Goal: Task Accomplishment & Management: Use online tool/utility

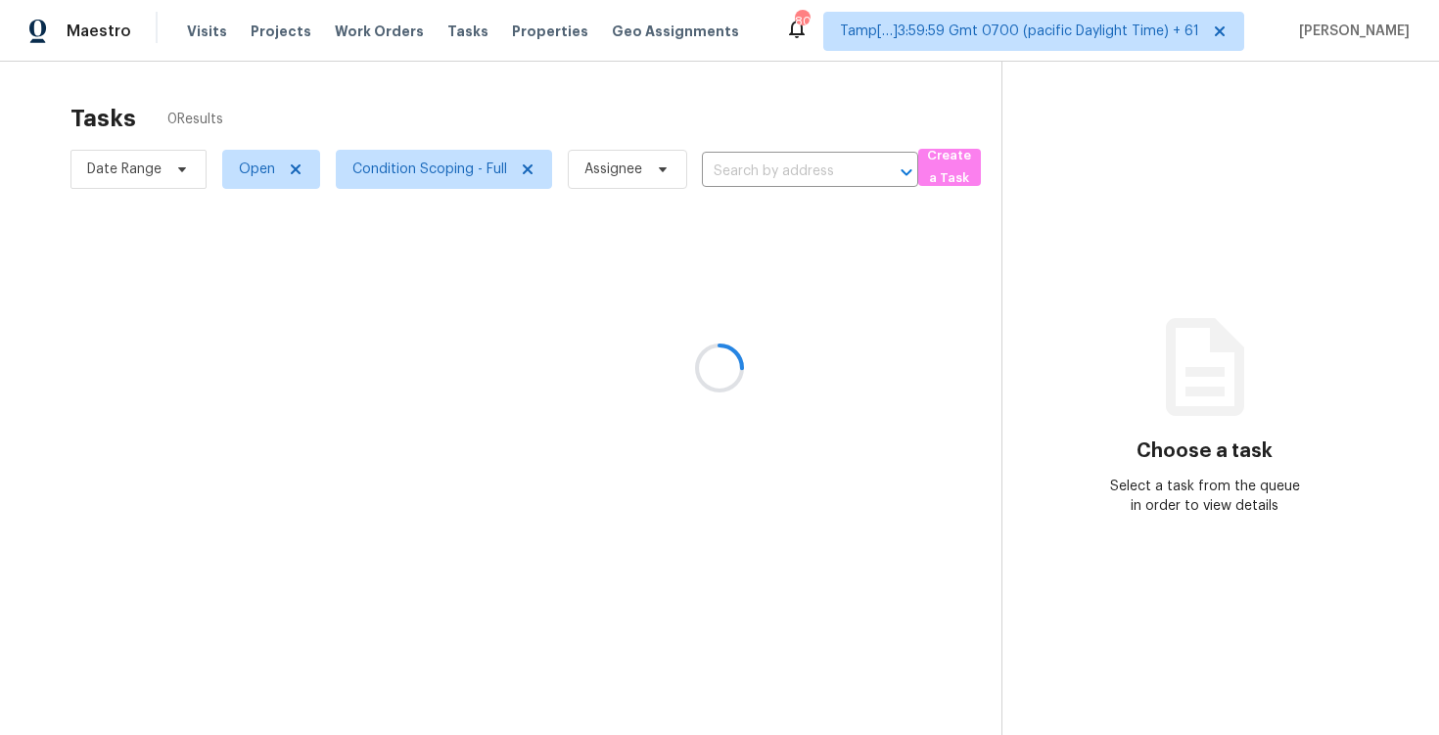
click at [715, 100] on div at bounding box center [719, 367] width 1439 height 735
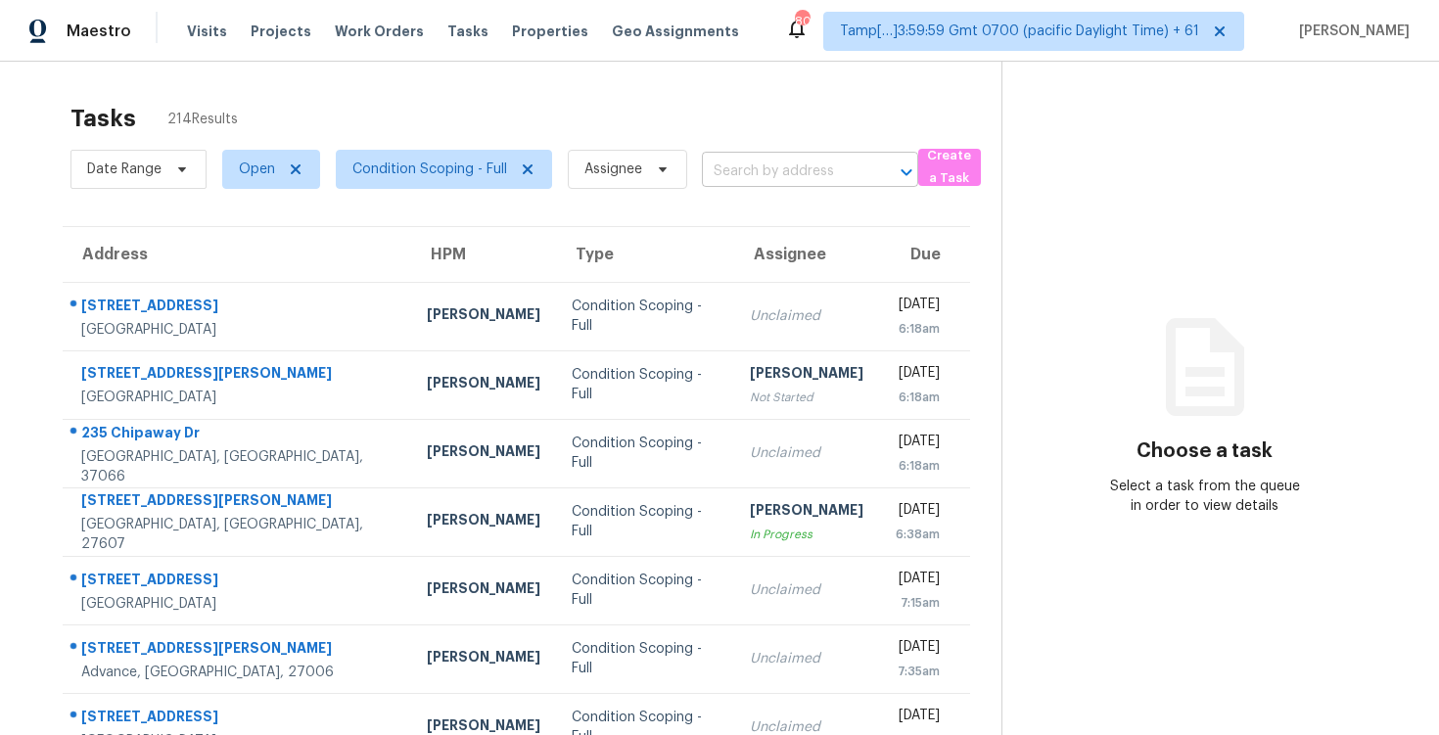
click at [745, 181] on input "text" at bounding box center [783, 172] width 162 height 30
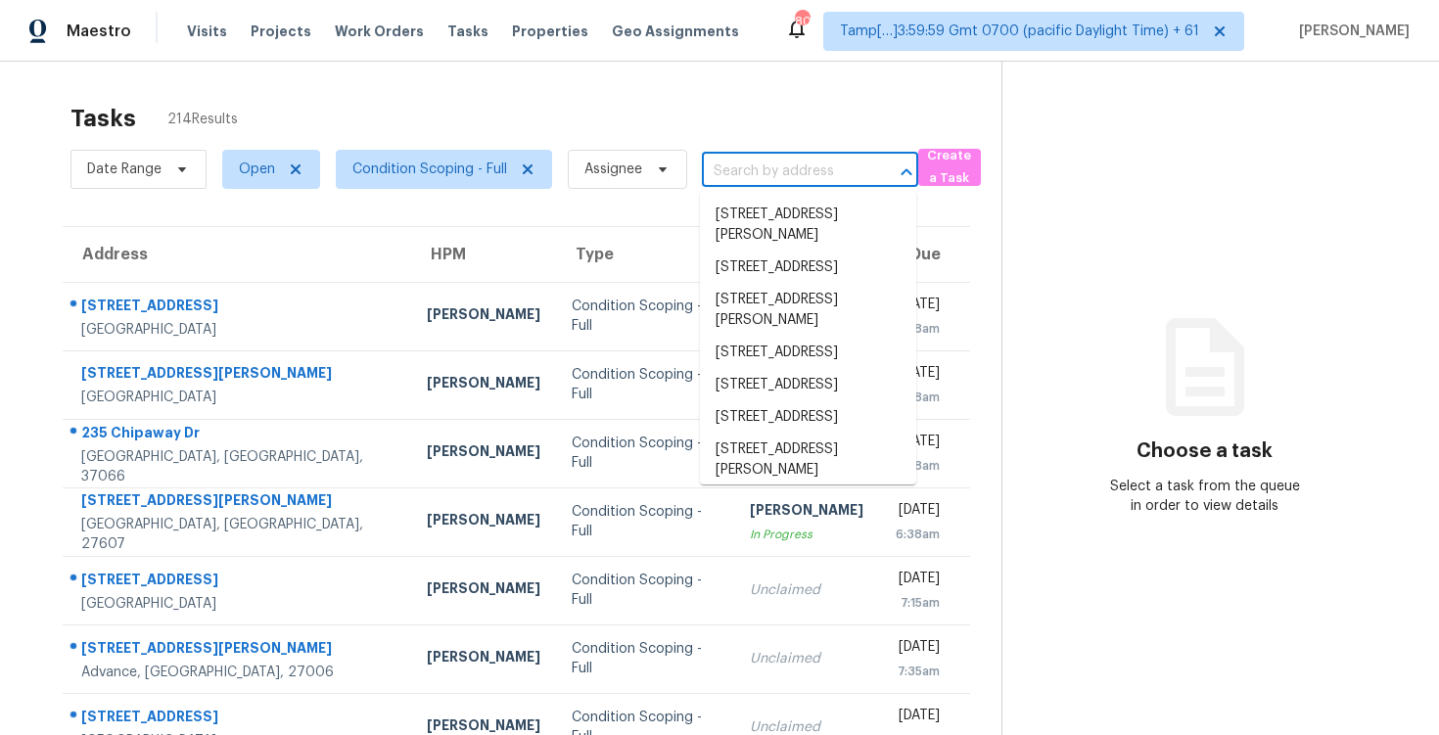
paste input "6648 Coker Way, Jonesboro, GA 30238"
type input "6648 Coker Way, Jonesboro, GA 30238"
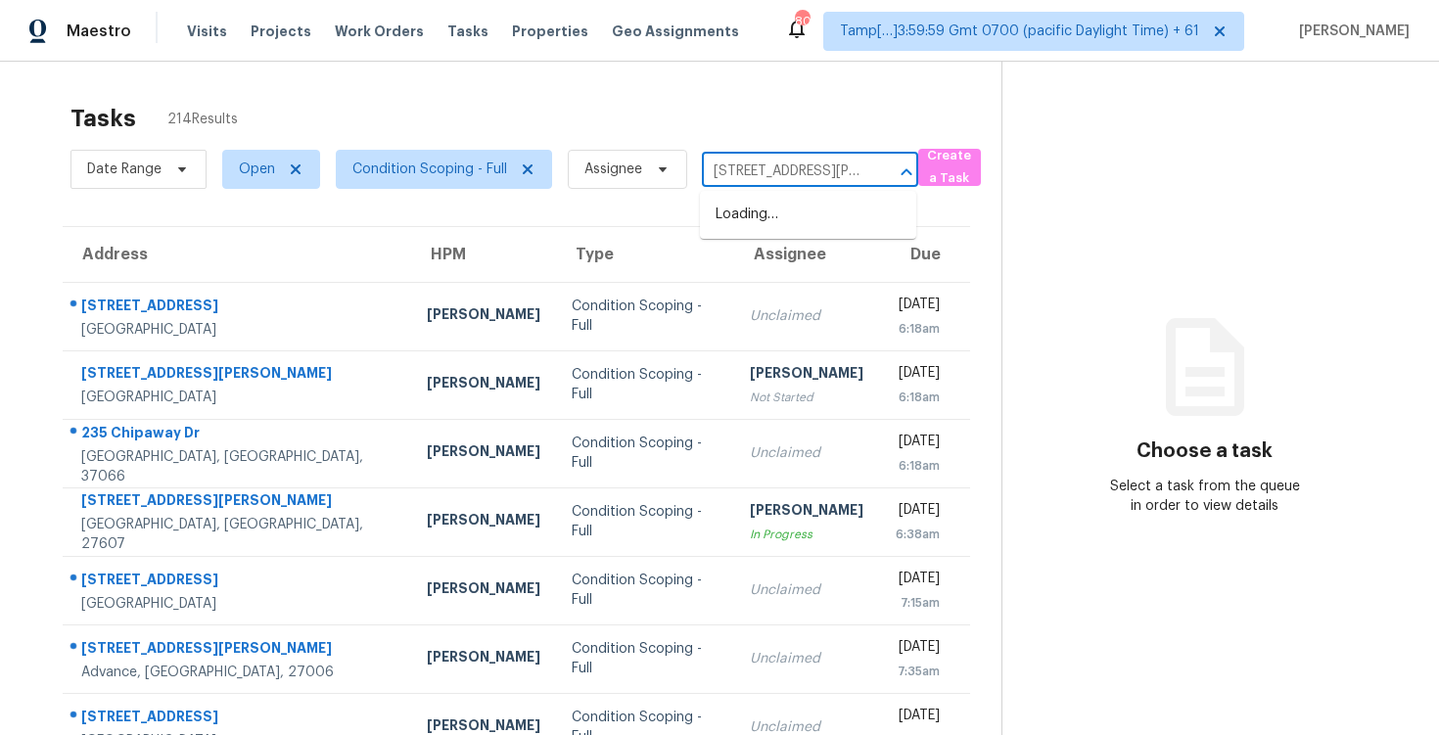
scroll to position [0, 101]
click at [790, 212] on li "6648 Coker Way, Jonesboro, GA 30238" at bounding box center [808, 225] width 216 height 53
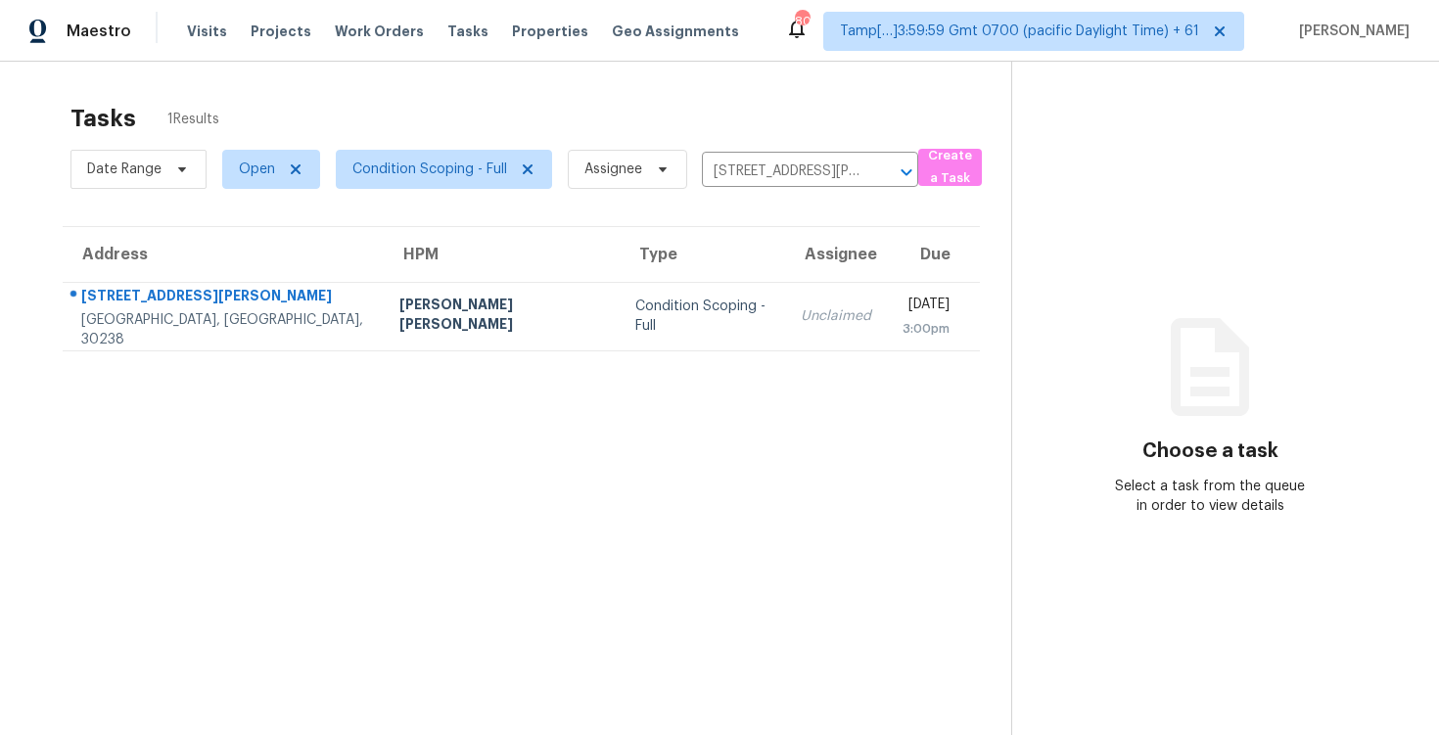
click at [887, 328] on td "Mon, Sep 8th 2025 3:00pm" at bounding box center [933, 316] width 93 height 69
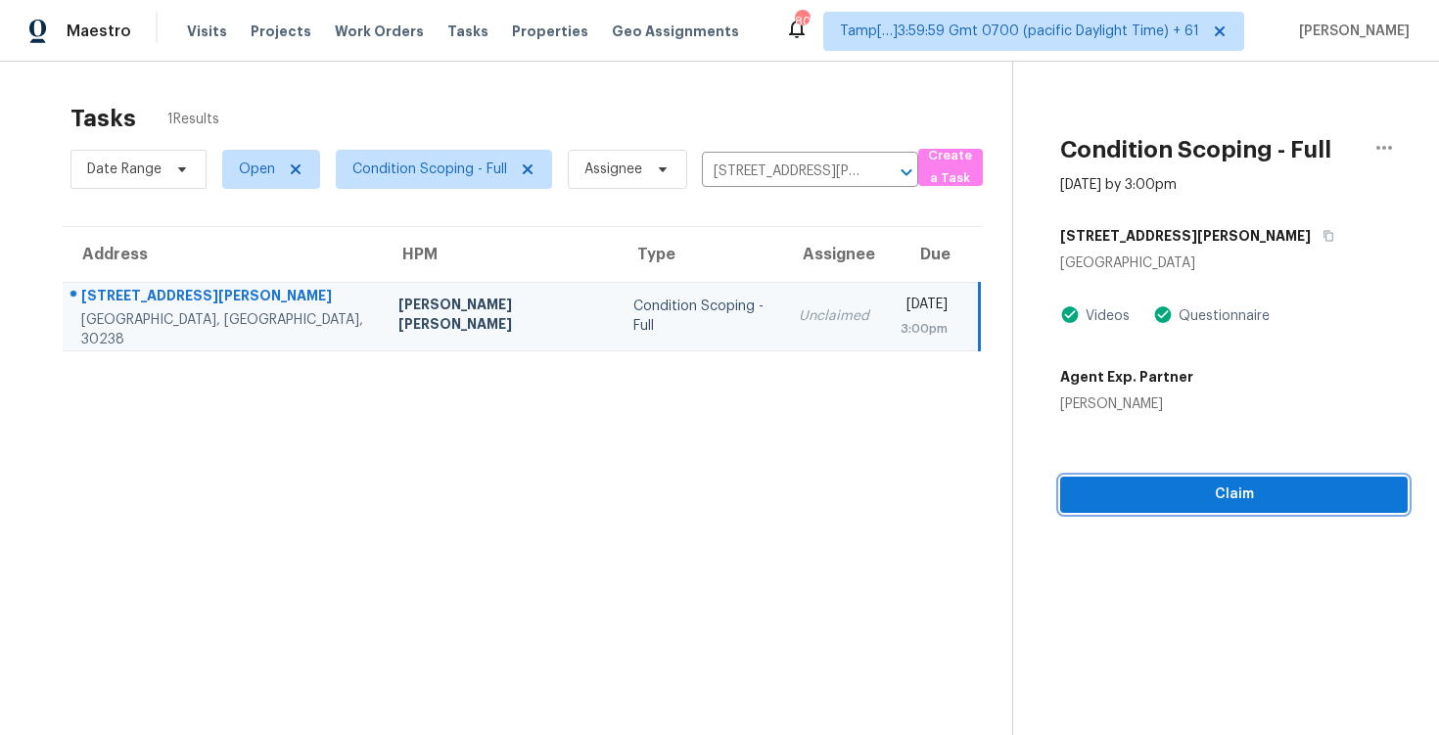
click at [1178, 505] on span "Claim" at bounding box center [1234, 495] width 316 height 24
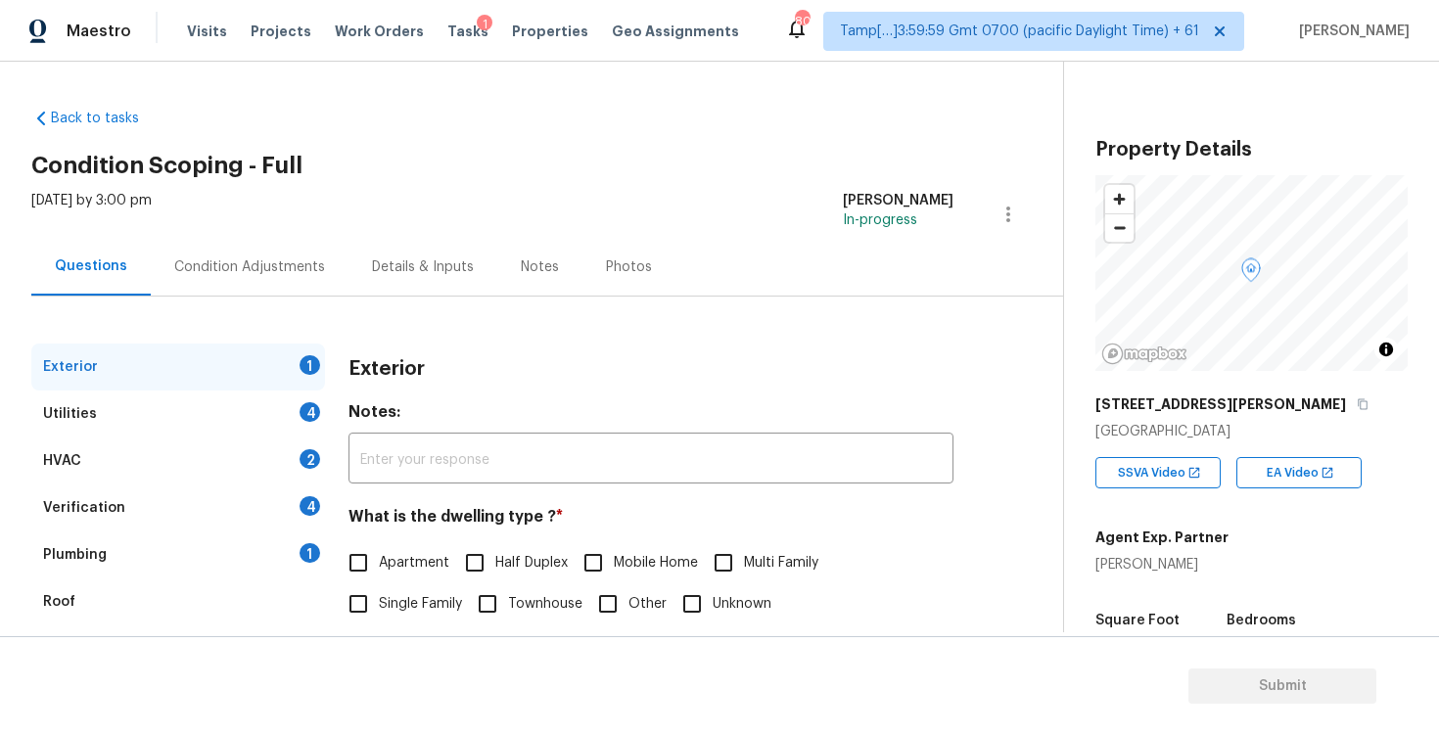
scroll to position [208, 0]
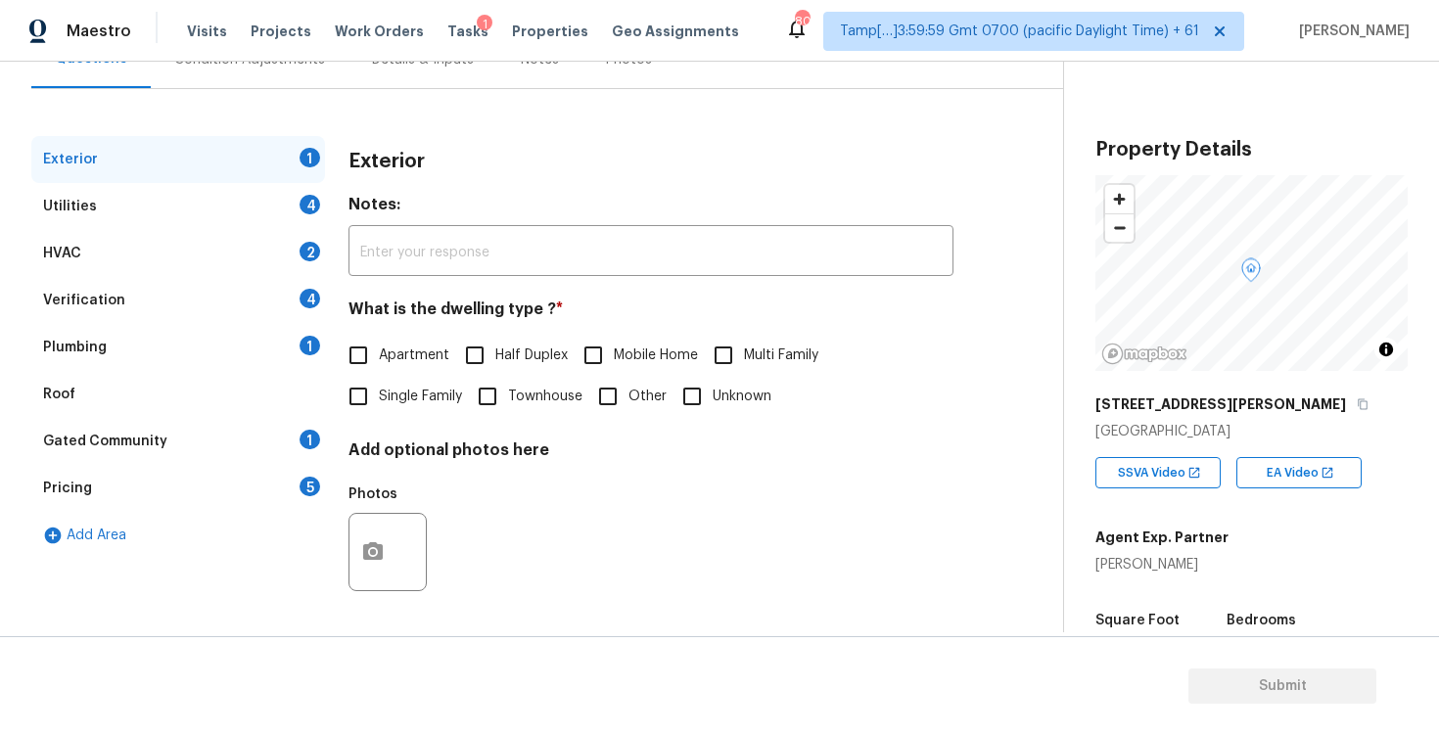
click at [383, 401] on span "Single Family" at bounding box center [420, 397] width 83 height 21
click at [379, 401] on input "Single Family" at bounding box center [358, 396] width 41 height 41
checkbox input "true"
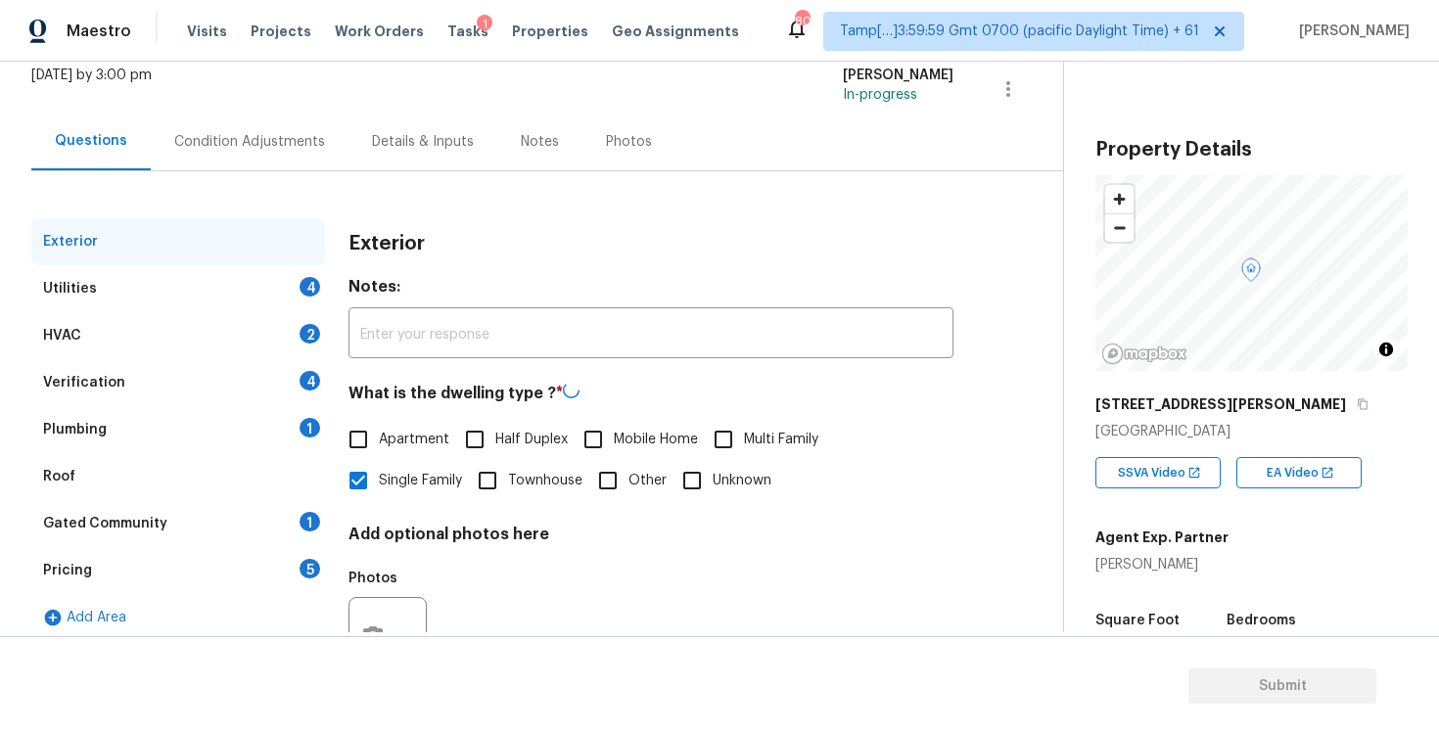
scroll to position [122, 0]
click at [266, 144] on div "Condition Adjustments" at bounding box center [249, 145] width 151 height 20
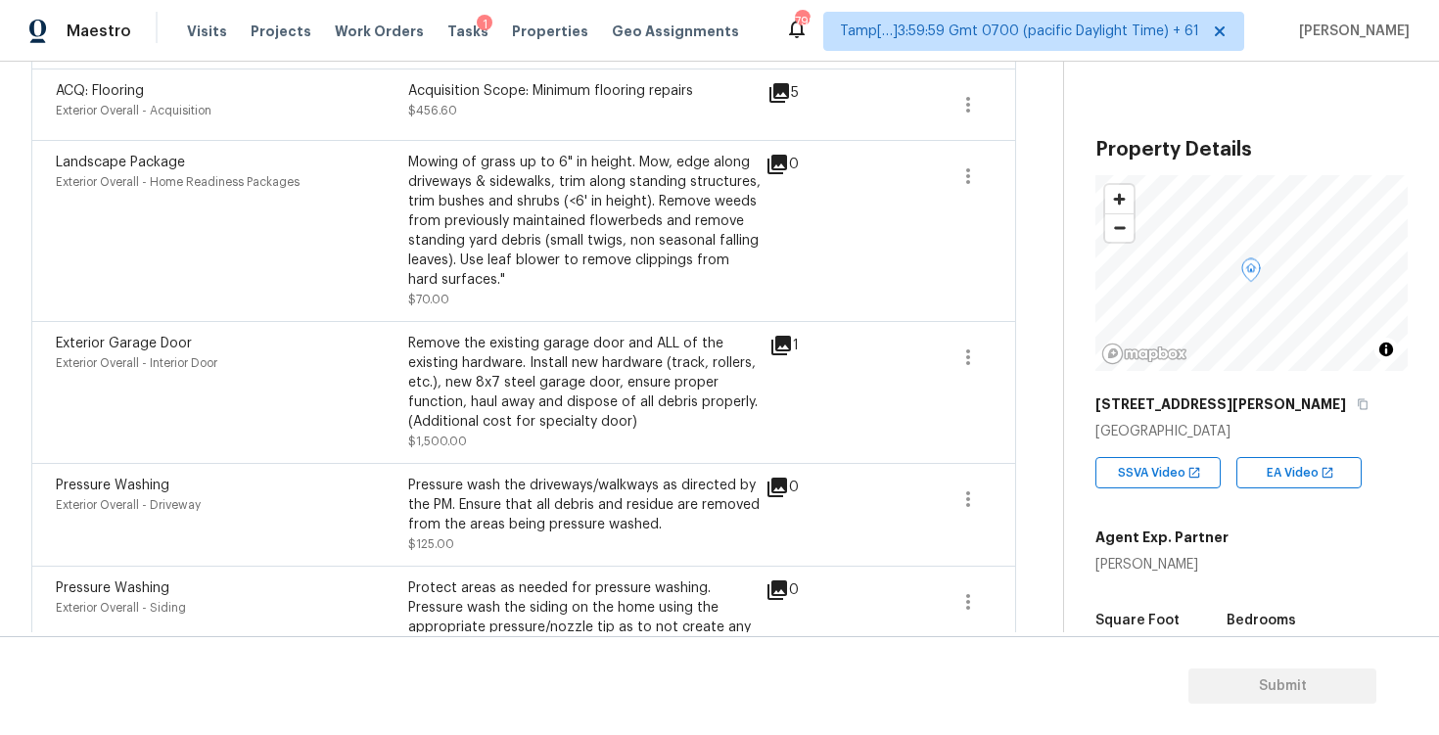
scroll to position [830, 0]
click at [773, 332] on icon at bounding box center [782, 344] width 24 height 24
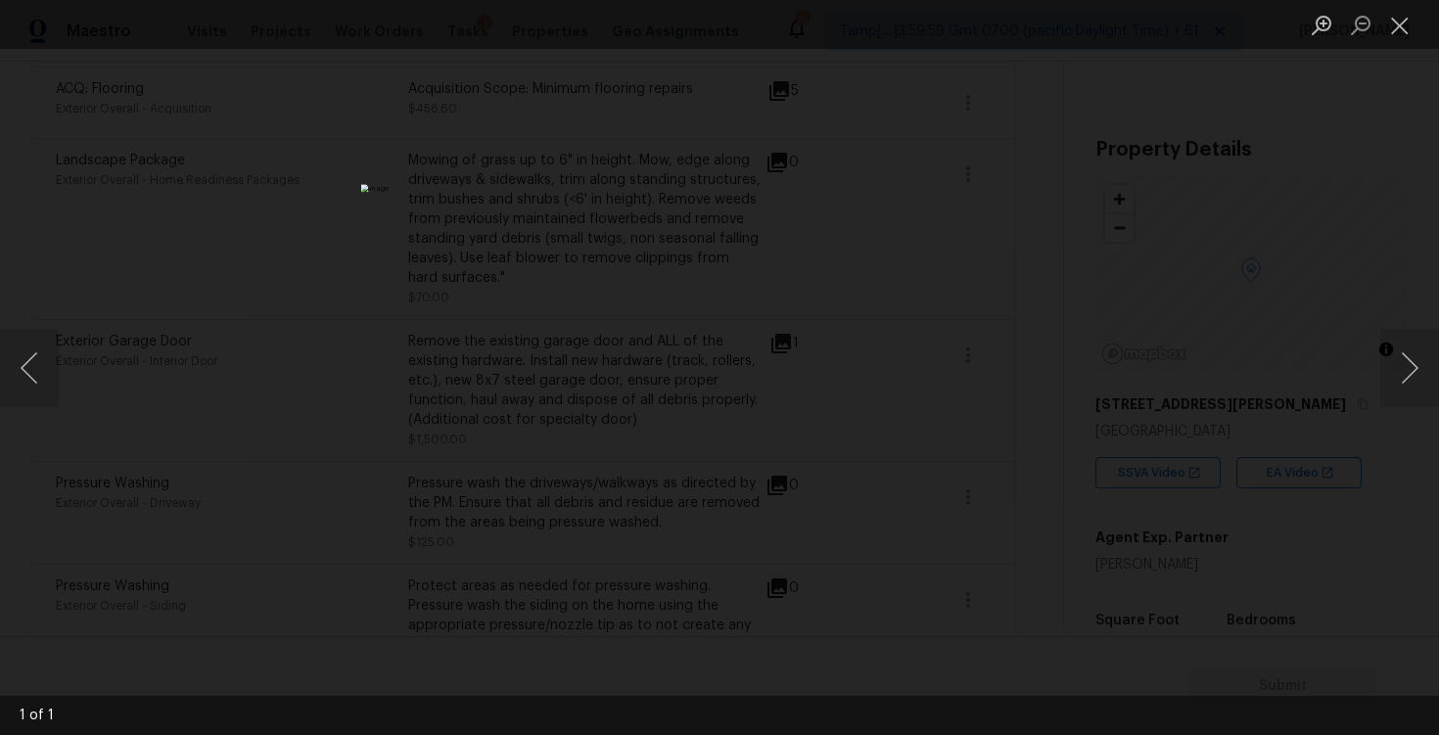
click at [986, 314] on div "Lightbox" at bounding box center [719, 367] width 1439 height 735
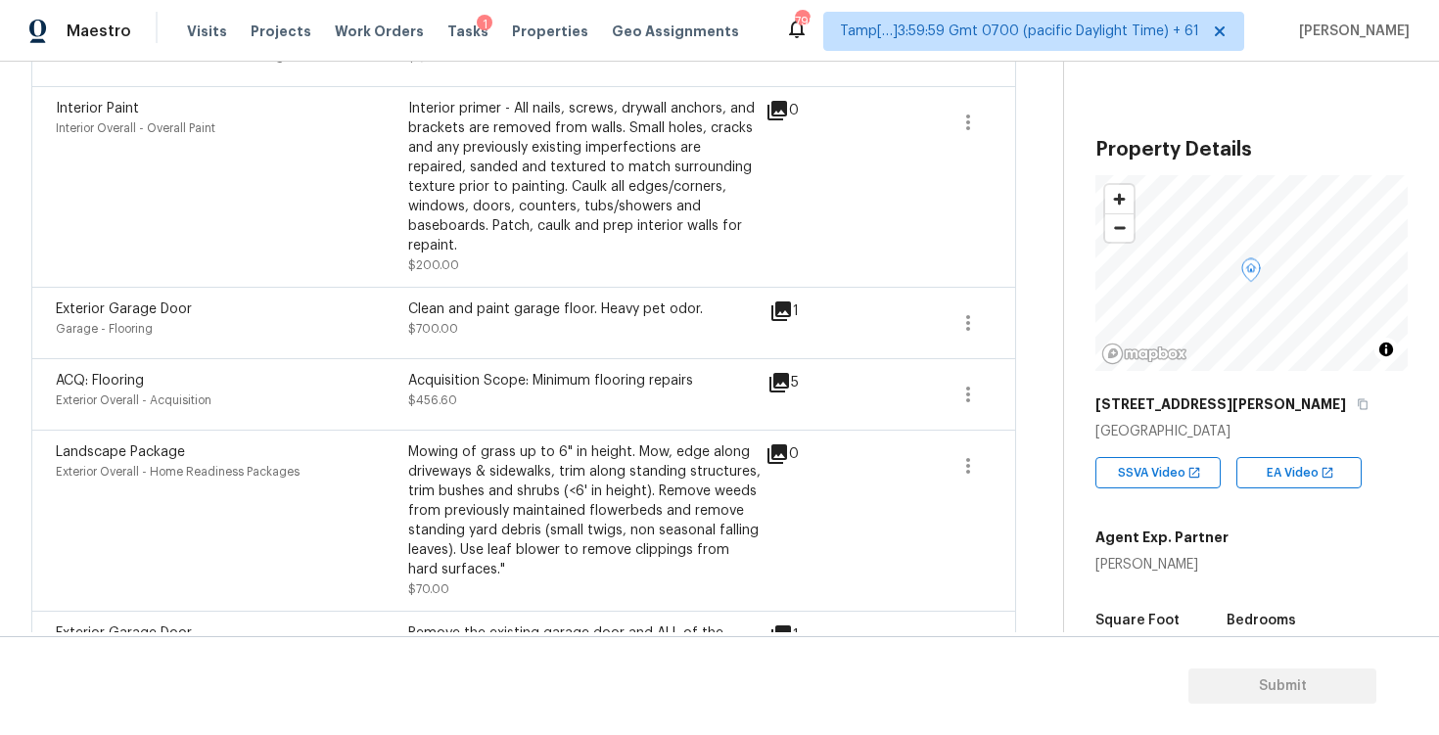
scroll to position [1088, 0]
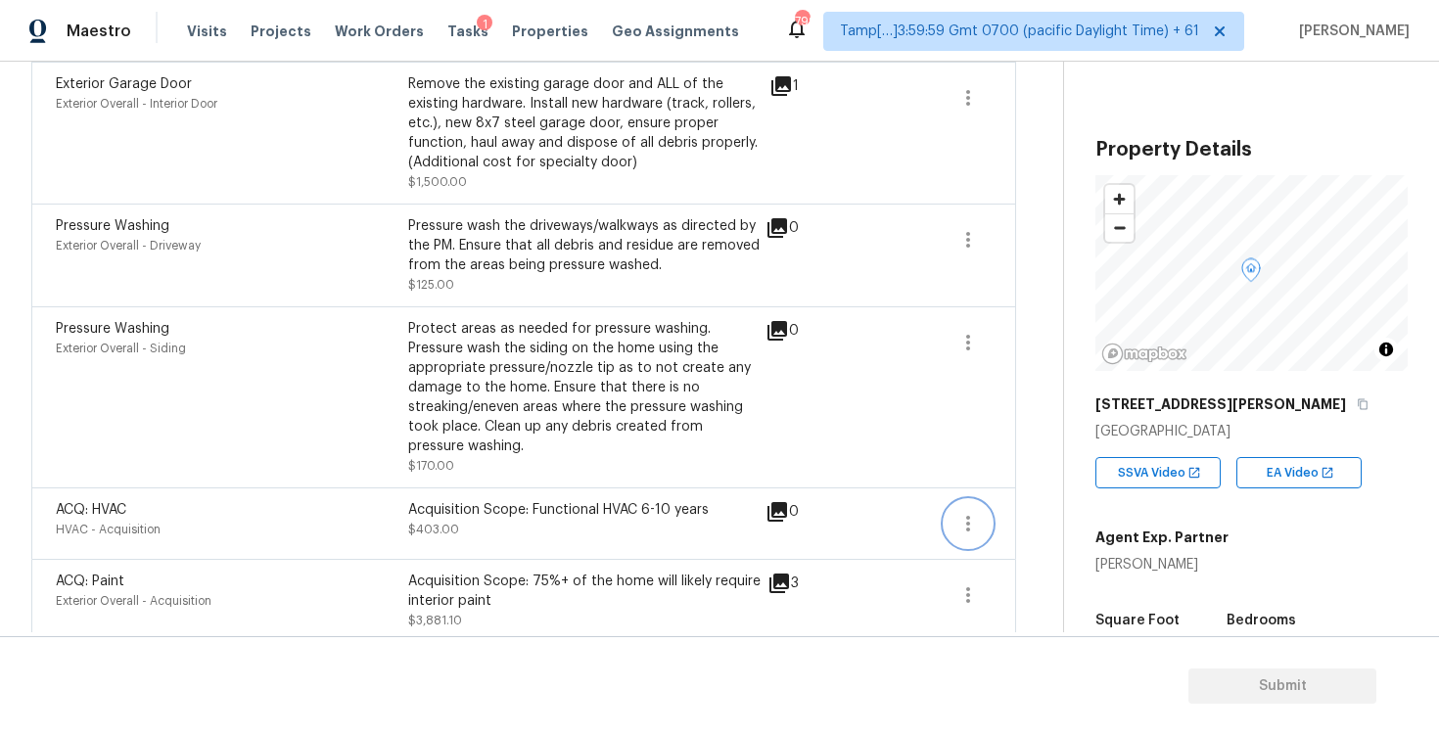
click at [953, 510] on button "button" at bounding box center [968, 523] width 47 height 47
click at [1013, 507] on div "Edit" at bounding box center [1080, 504] width 153 height 20
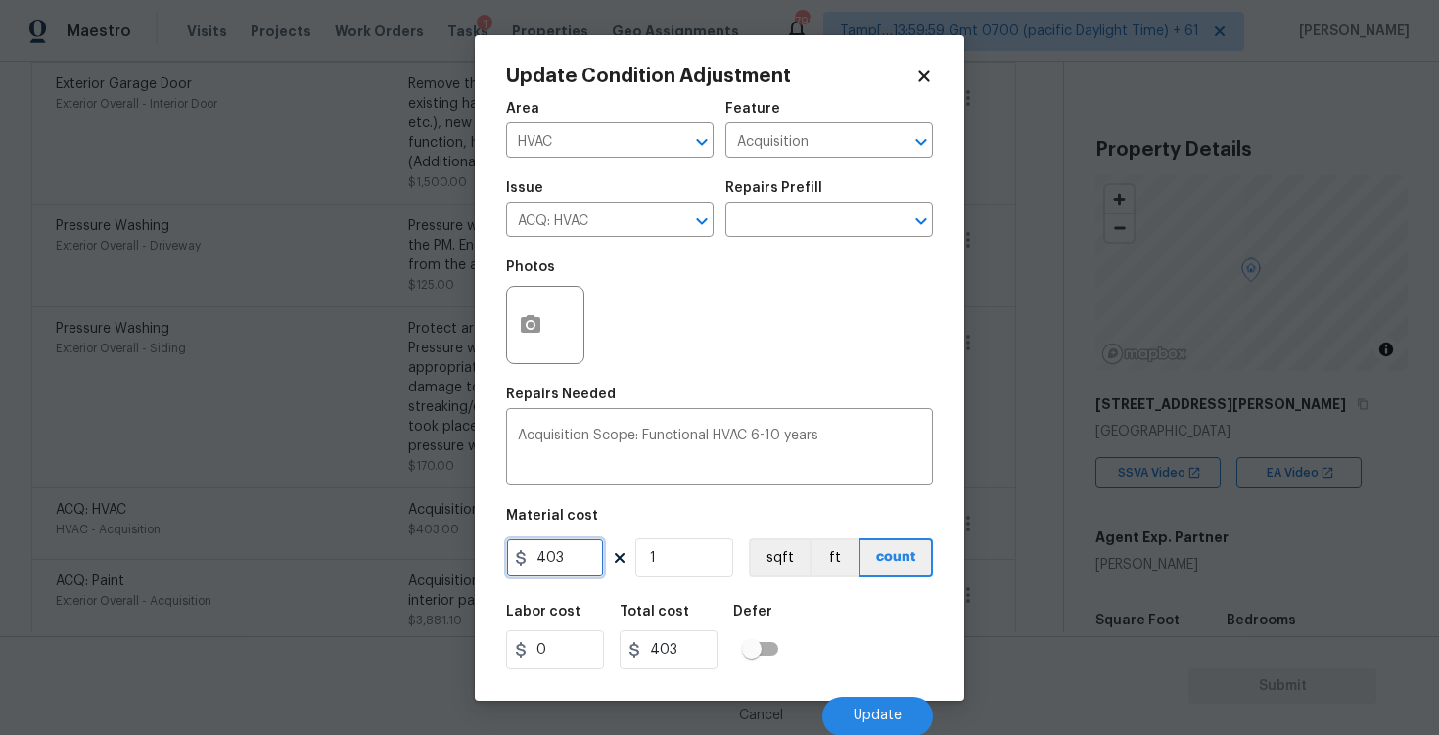
click at [598, 543] on input "403" at bounding box center [555, 558] width 98 height 39
type input "40"
click at [852, 617] on div "Labor cost 0 Total cost 40 Defer" at bounding box center [719, 637] width 427 height 88
click at [687, 554] on input "1" at bounding box center [685, 558] width 98 height 39
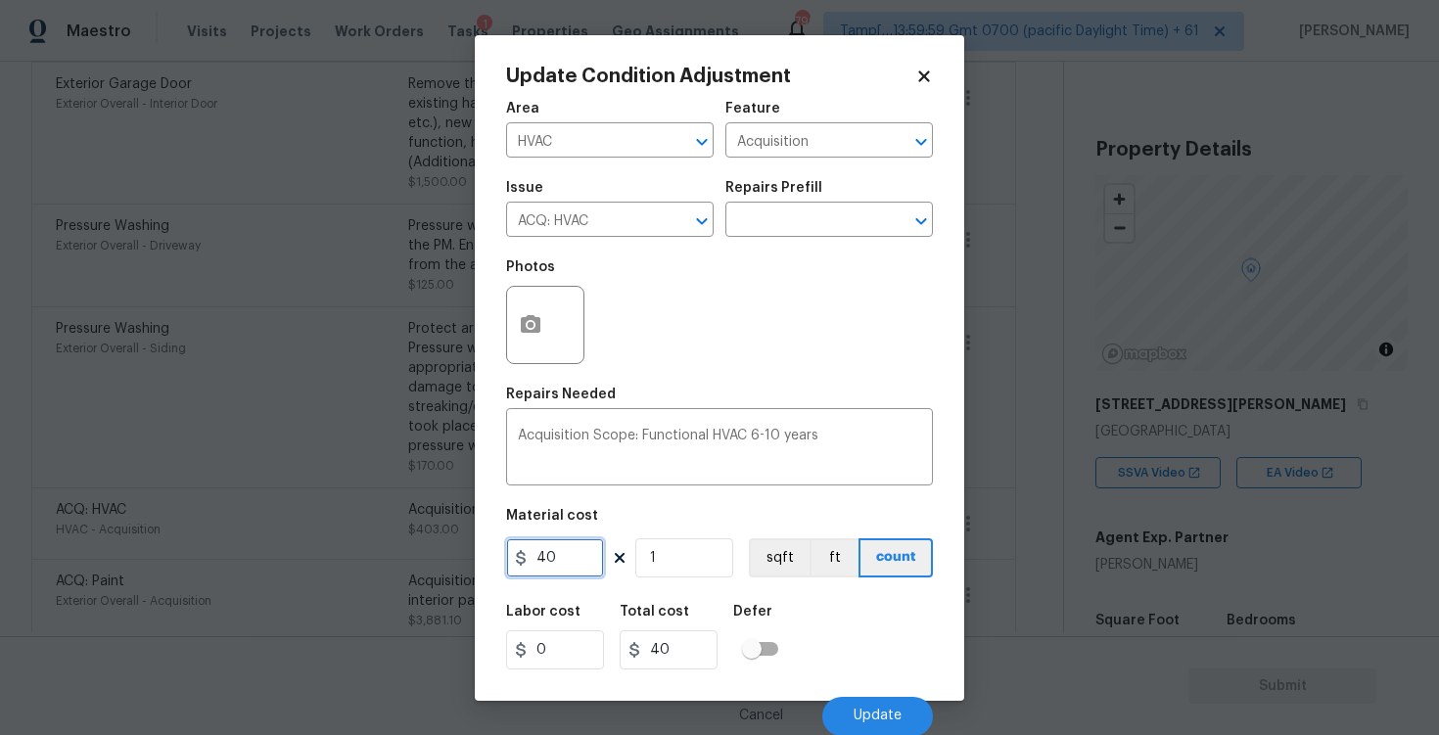
click at [600, 557] on input "40" at bounding box center [555, 558] width 98 height 39
type input "0"
click at [783, 625] on div "Defer" at bounding box center [761, 617] width 57 height 25
type input "0"
click at [861, 703] on button "Update" at bounding box center [878, 716] width 111 height 39
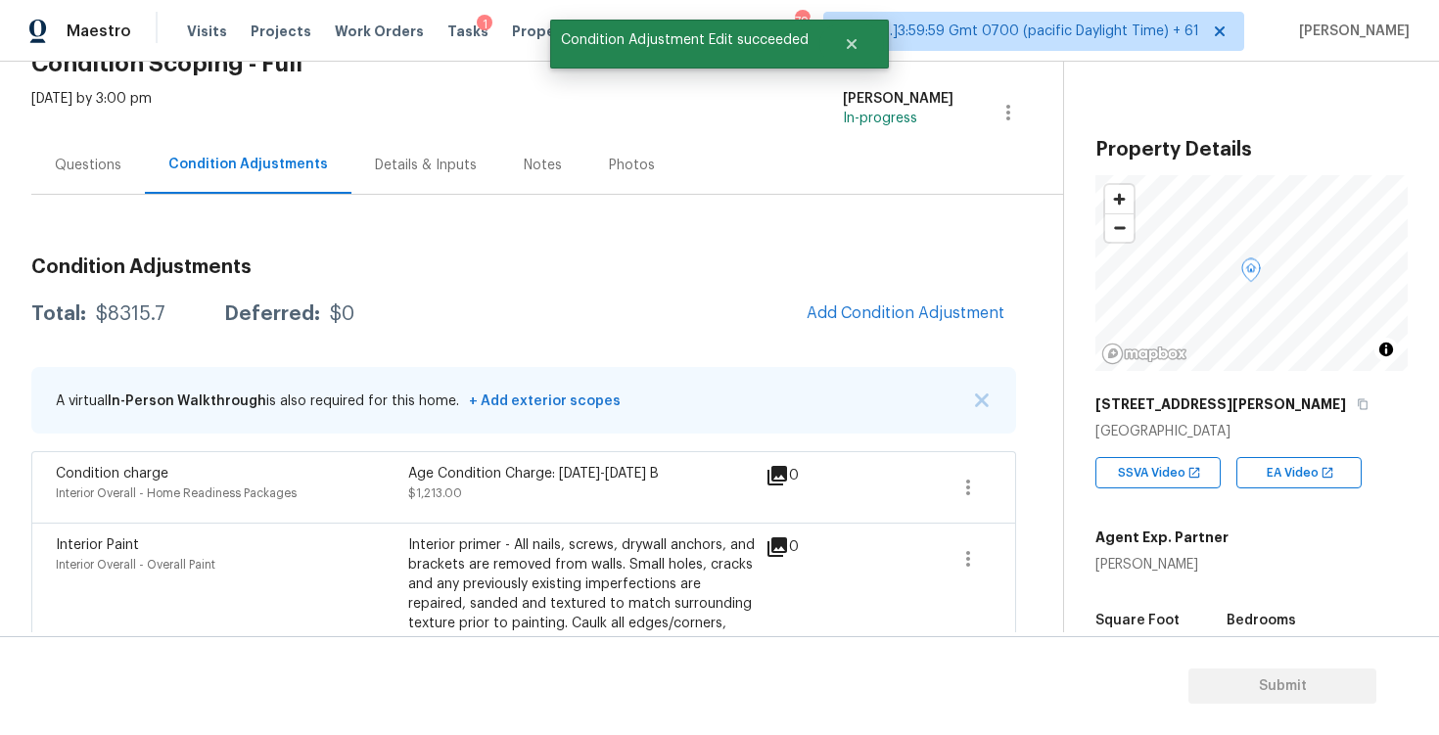
scroll to position [103, 0]
click at [992, 485] on div "Condition charge Interior Overall - Home Readiness Packages Age Condition Charg…" at bounding box center [523, 485] width 985 height 71
click at [984, 481] on button "button" at bounding box center [968, 486] width 47 height 47
click at [1056, 473] on div "Edit" at bounding box center [1080, 483] width 153 height 20
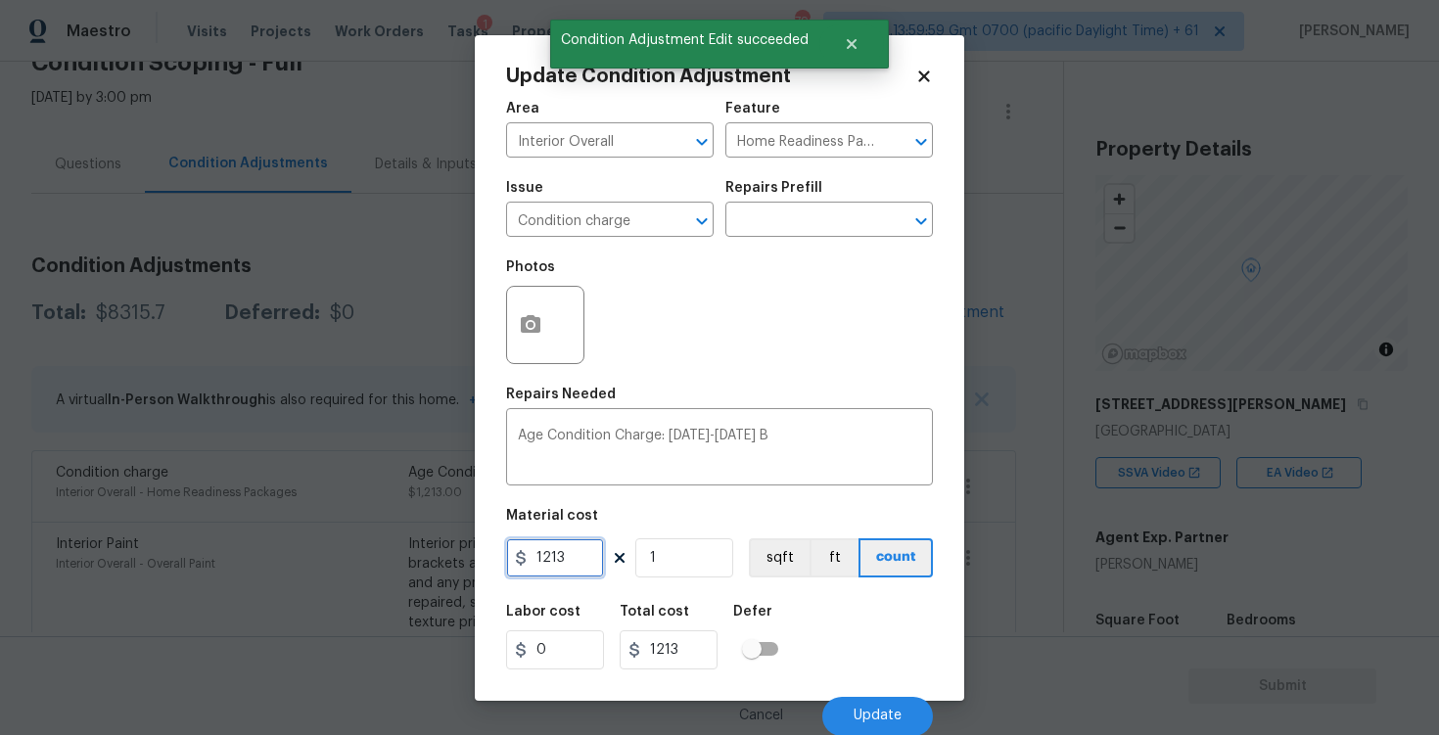
click at [599, 560] on input "1213" at bounding box center [555, 558] width 98 height 39
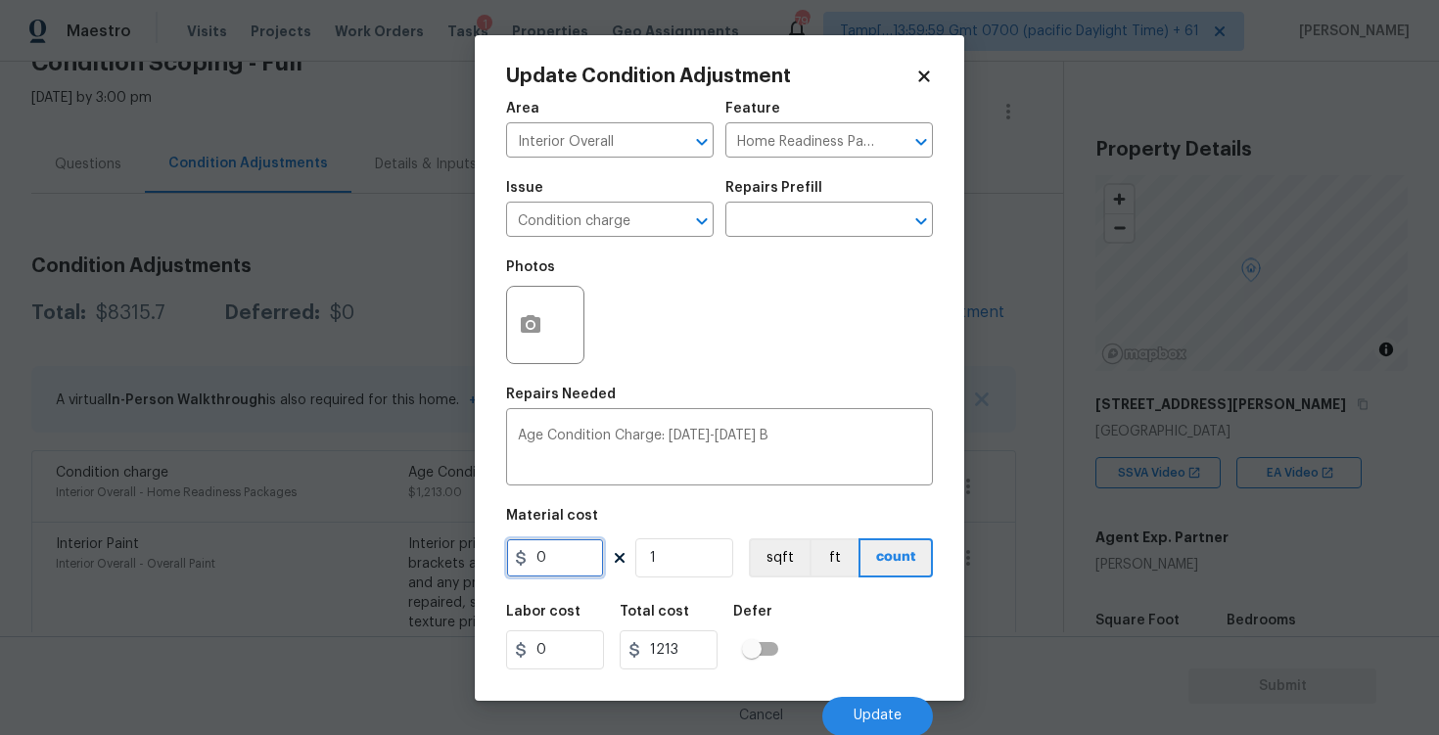
type input "0"
click at [797, 636] on div "Labor cost 0 Total cost 0 Defer" at bounding box center [719, 637] width 427 height 88
click at [872, 692] on div "Cancel Update" at bounding box center [719, 709] width 427 height 55
click at [872, 705] on button "Update" at bounding box center [878, 716] width 111 height 39
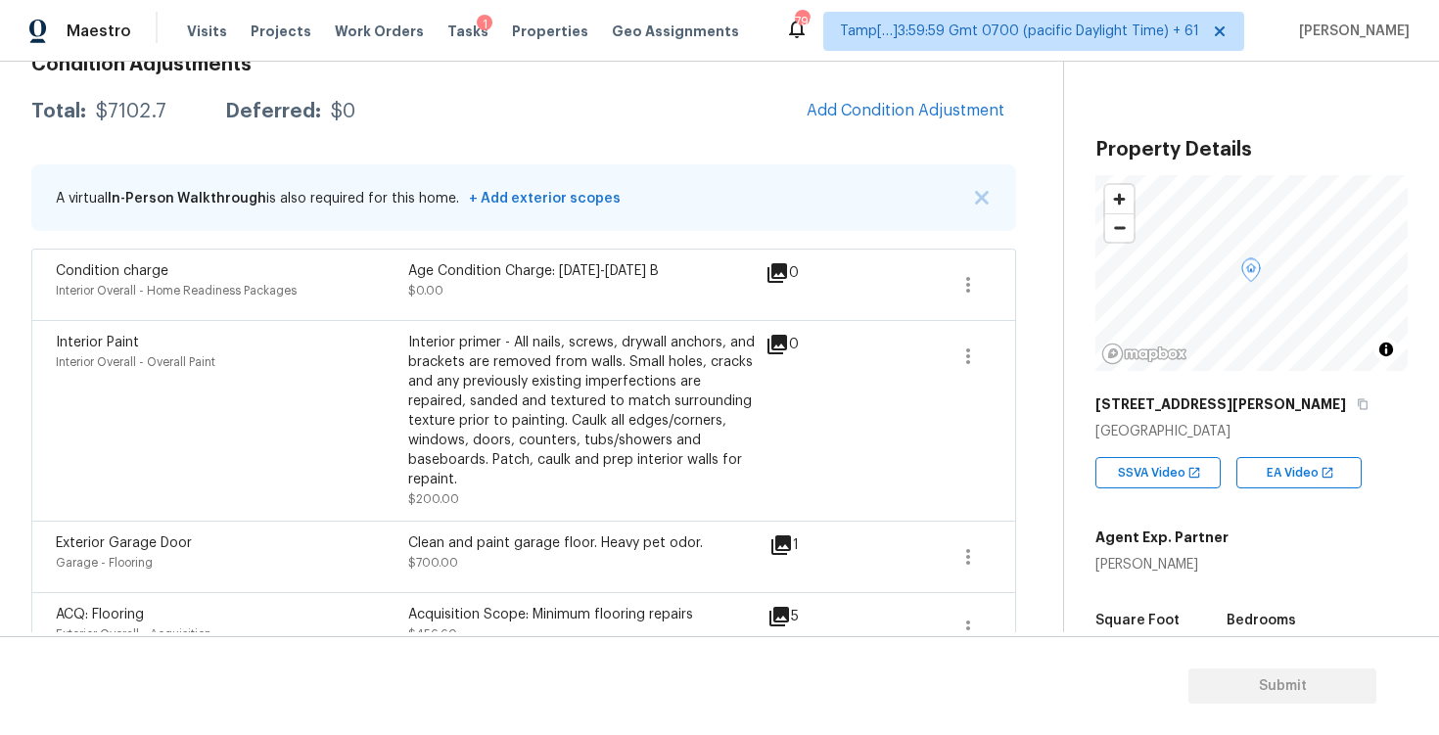
scroll to position [307, 0]
click at [885, 109] on span "Add Condition Adjustment" at bounding box center [906, 109] width 198 height 18
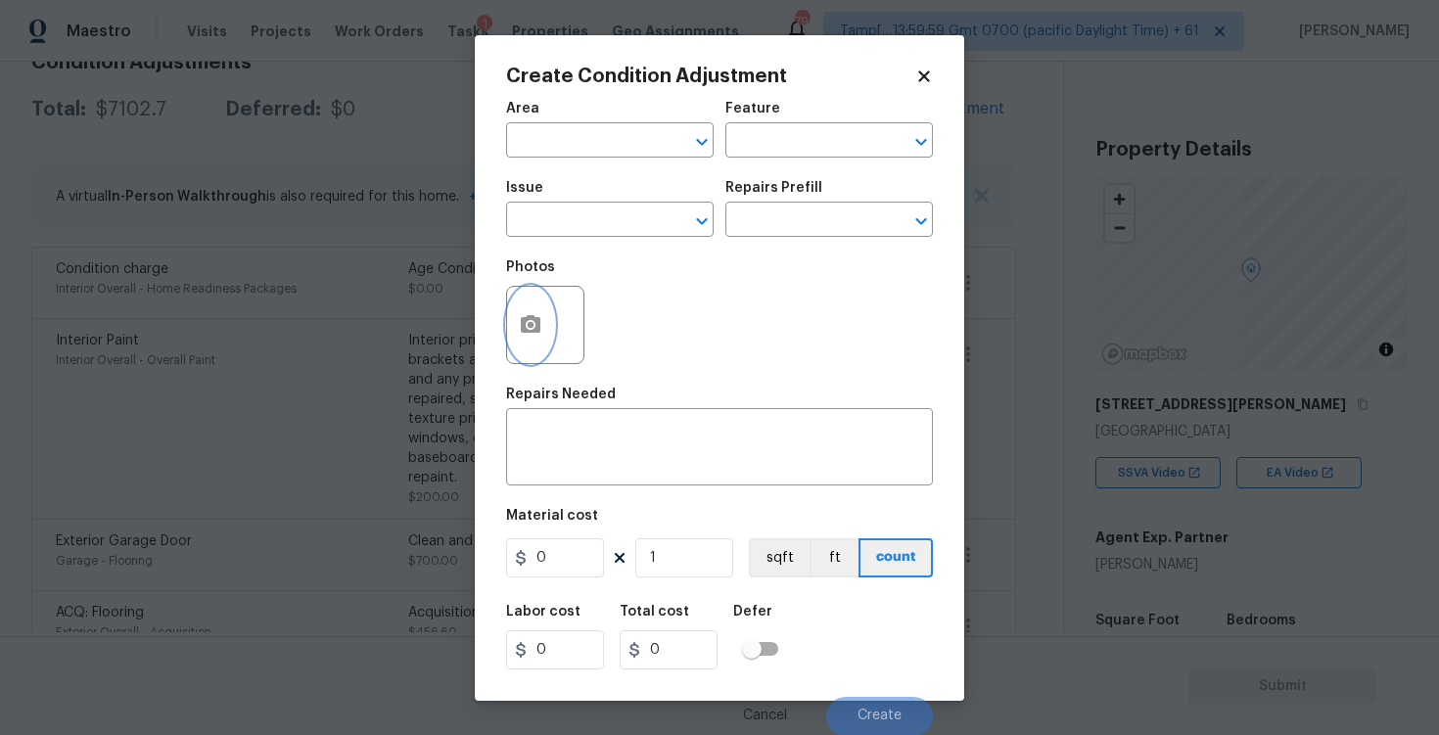
click at [525, 332] on icon "button" at bounding box center [531, 324] width 20 height 18
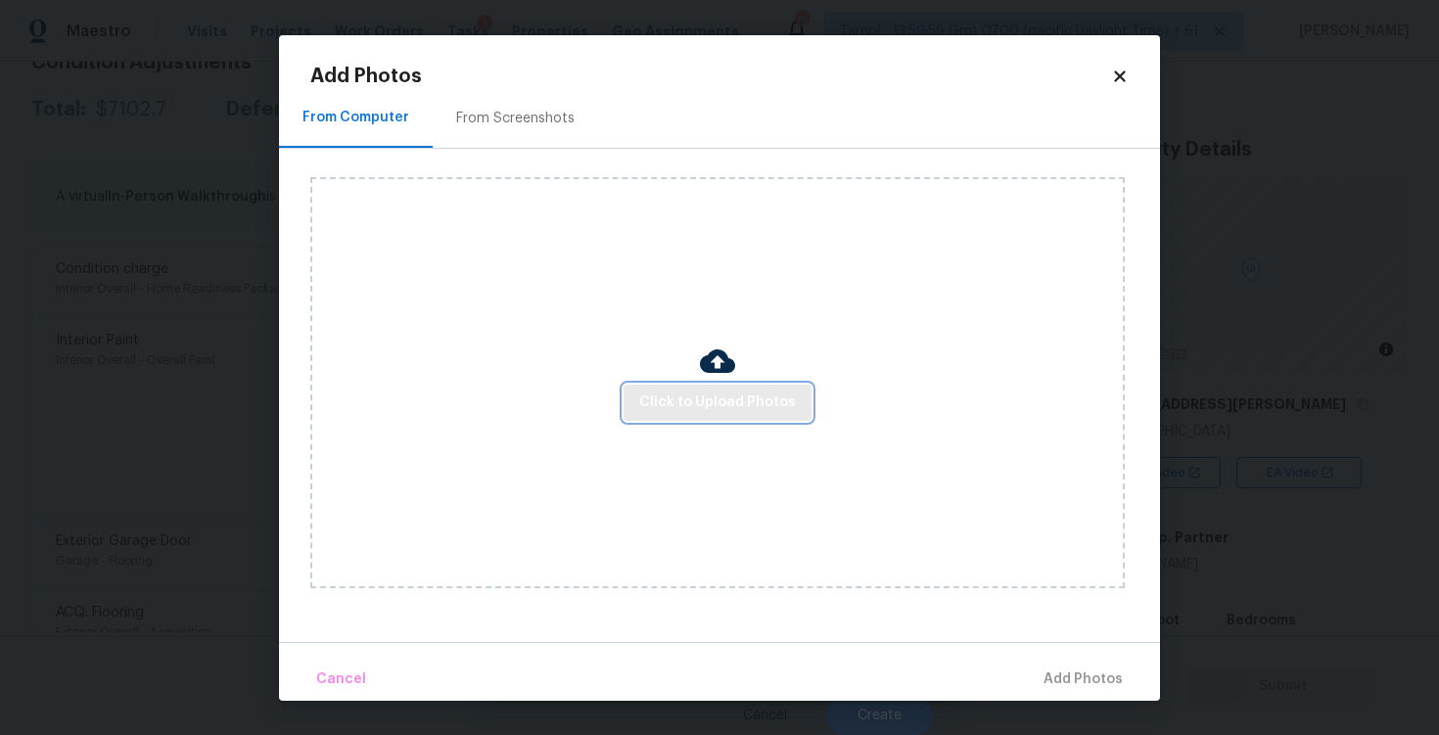
click at [751, 392] on span "Click to Upload Photos" at bounding box center [717, 403] width 157 height 24
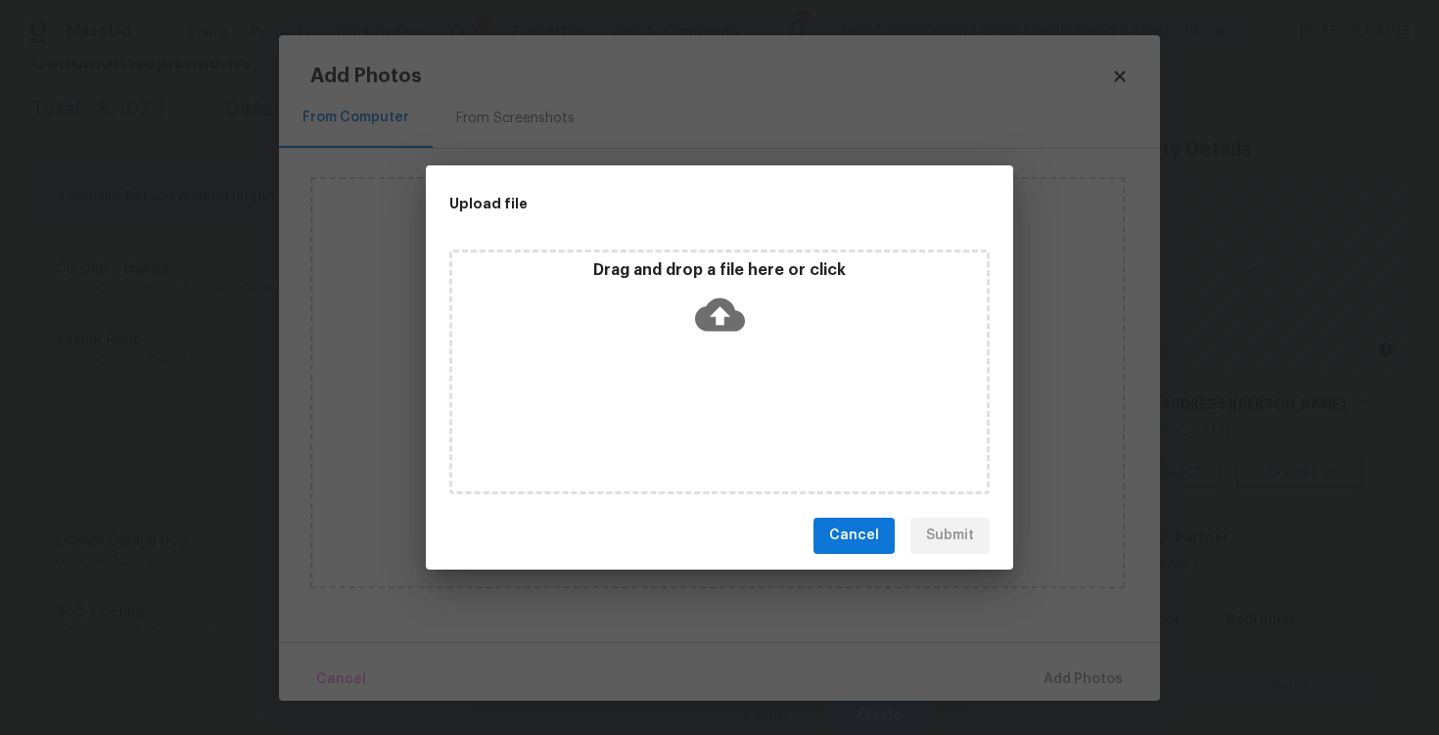
click at [715, 316] on icon at bounding box center [720, 315] width 50 height 50
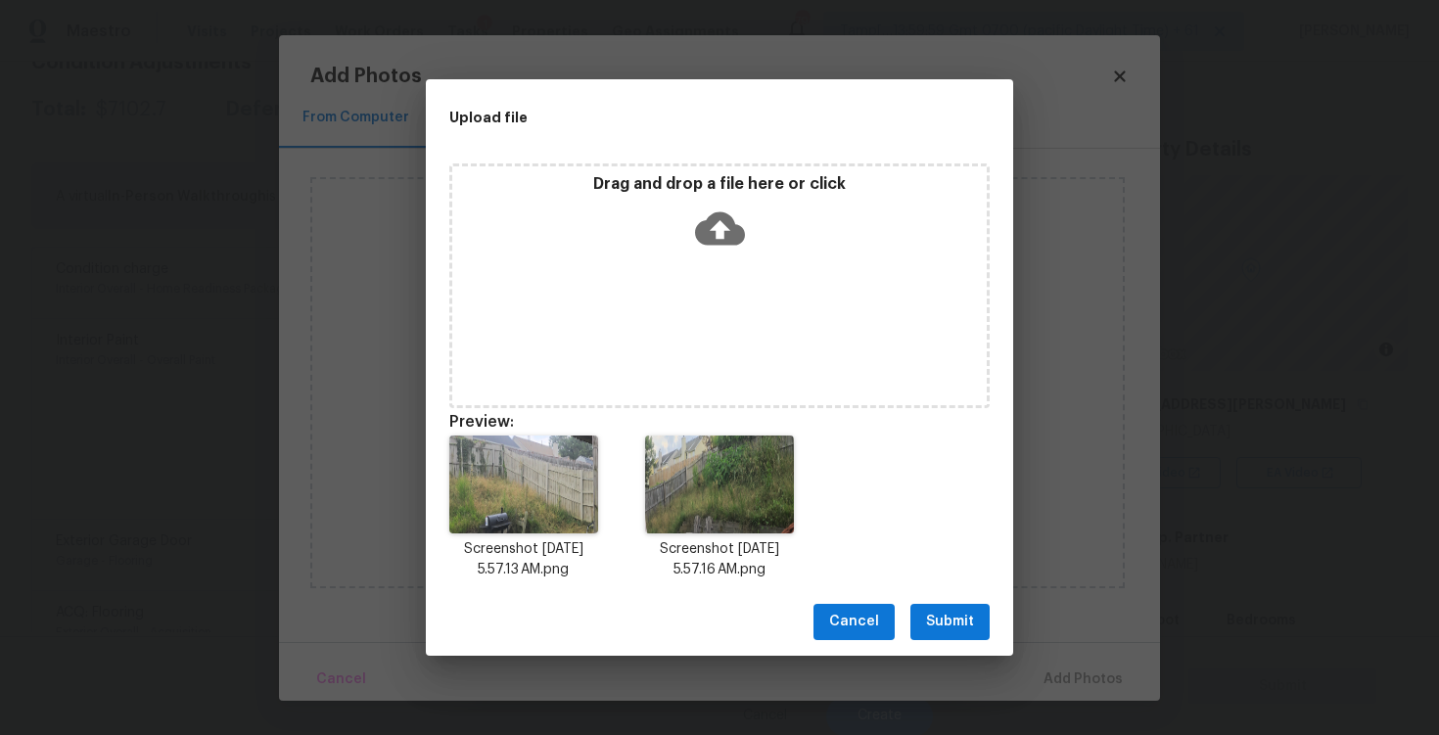
click at [944, 617] on span "Submit" at bounding box center [950, 622] width 48 height 24
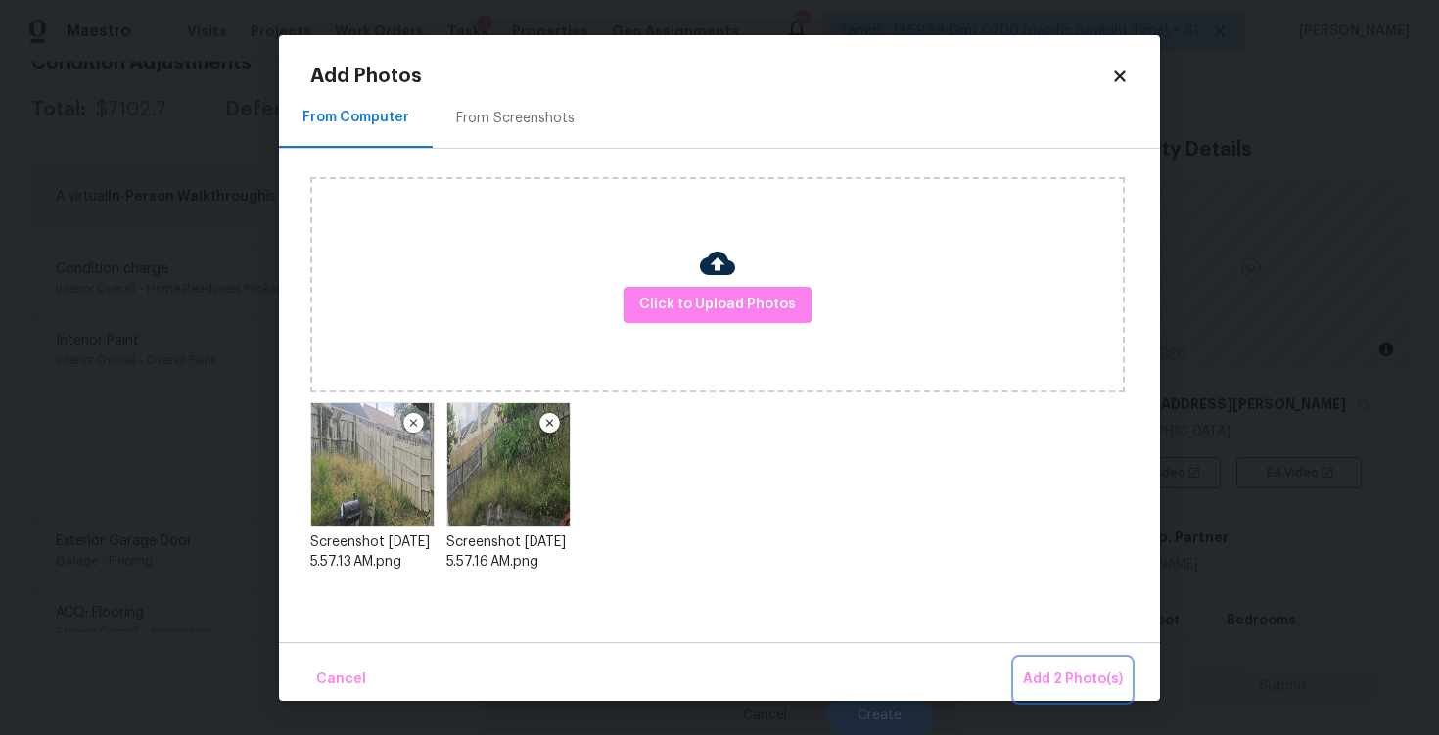
click at [1038, 665] on button "Add 2 Photo(s)" at bounding box center [1073, 680] width 116 height 42
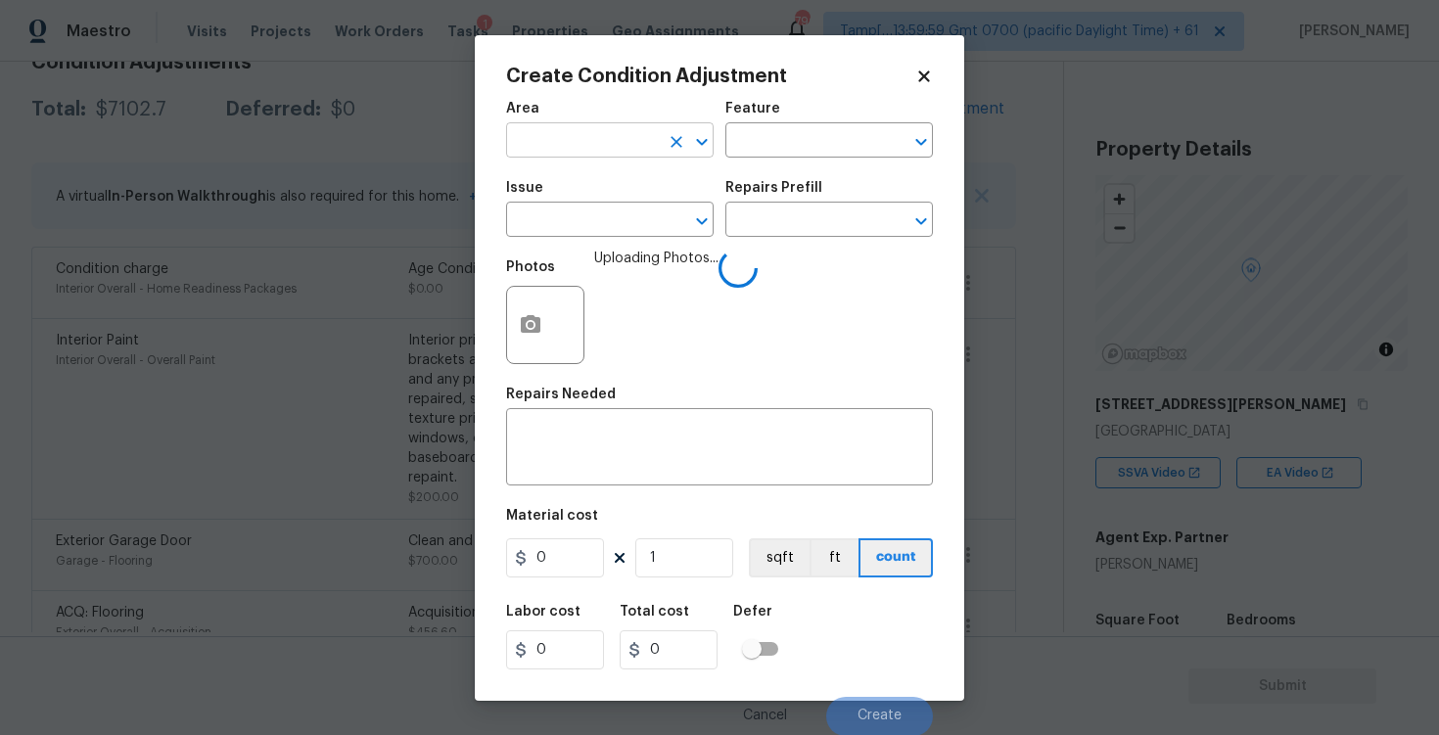
click at [566, 136] on input "text" at bounding box center [582, 142] width 153 height 30
click at [590, 210] on li "Exterior Overall" at bounding box center [610, 218] width 208 height 32
type input "Exterior Overall"
click at [590, 210] on input "text" at bounding box center [582, 222] width 153 height 30
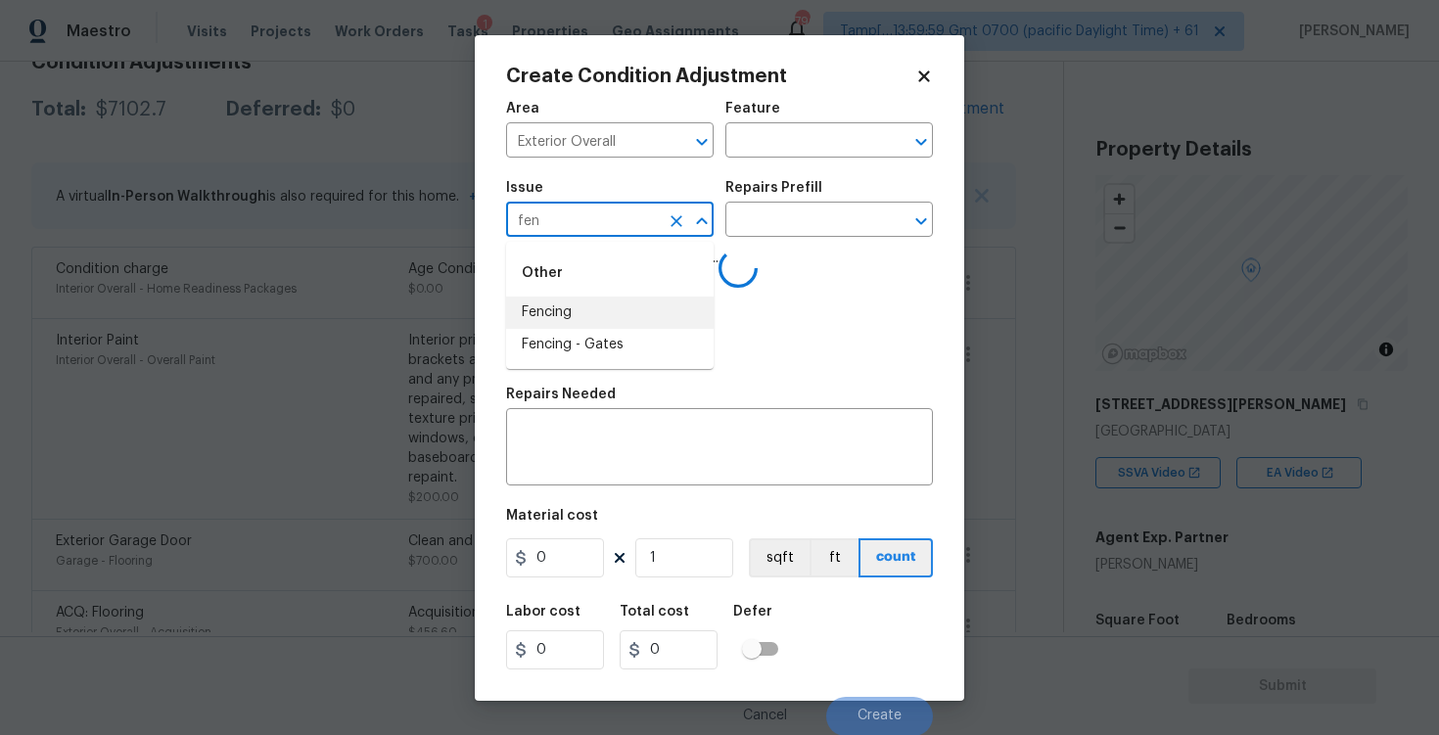
click at [592, 309] on li "Fencing" at bounding box center [610, 313] width 208 height 32
type input "Fencing"
click at [750, 220] on input "text" at bounding box center [802, 222] width 153 height 30
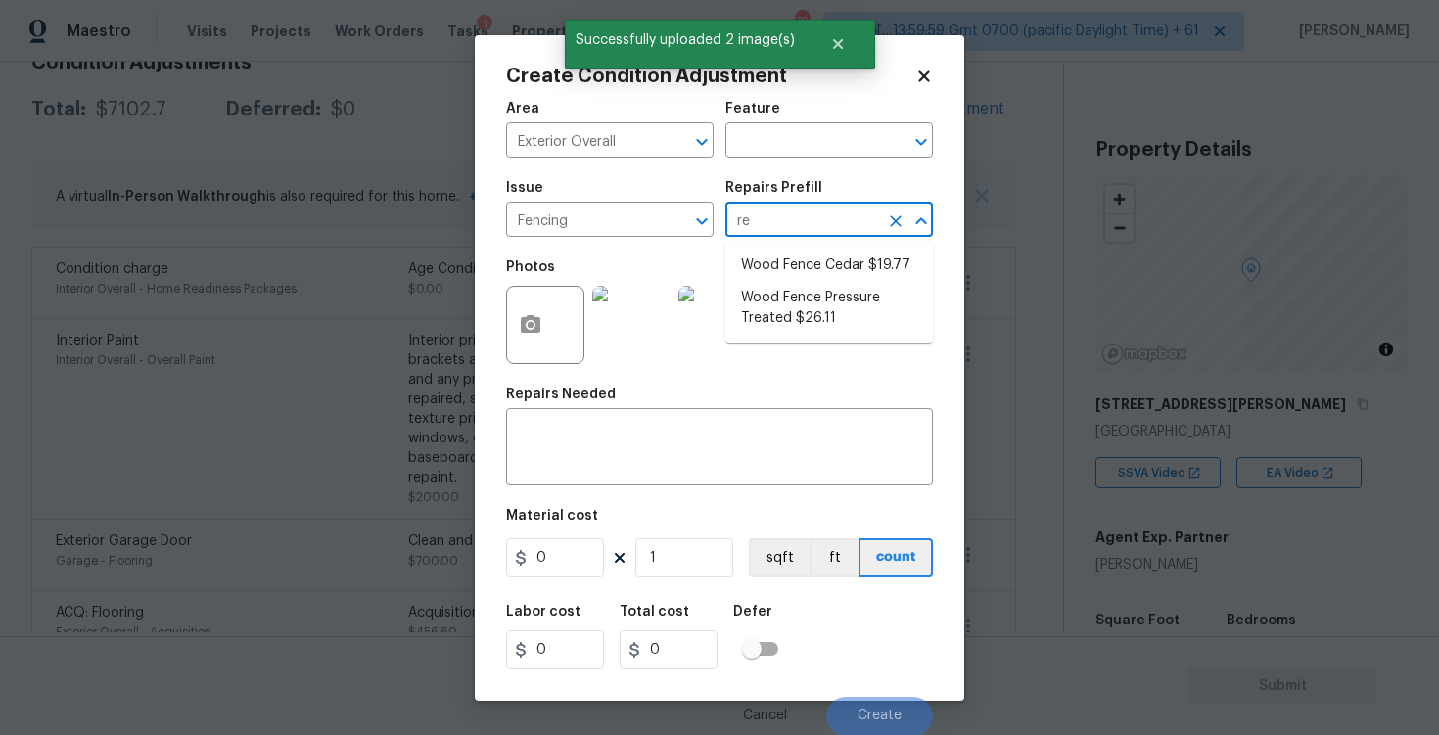
type input "rep"
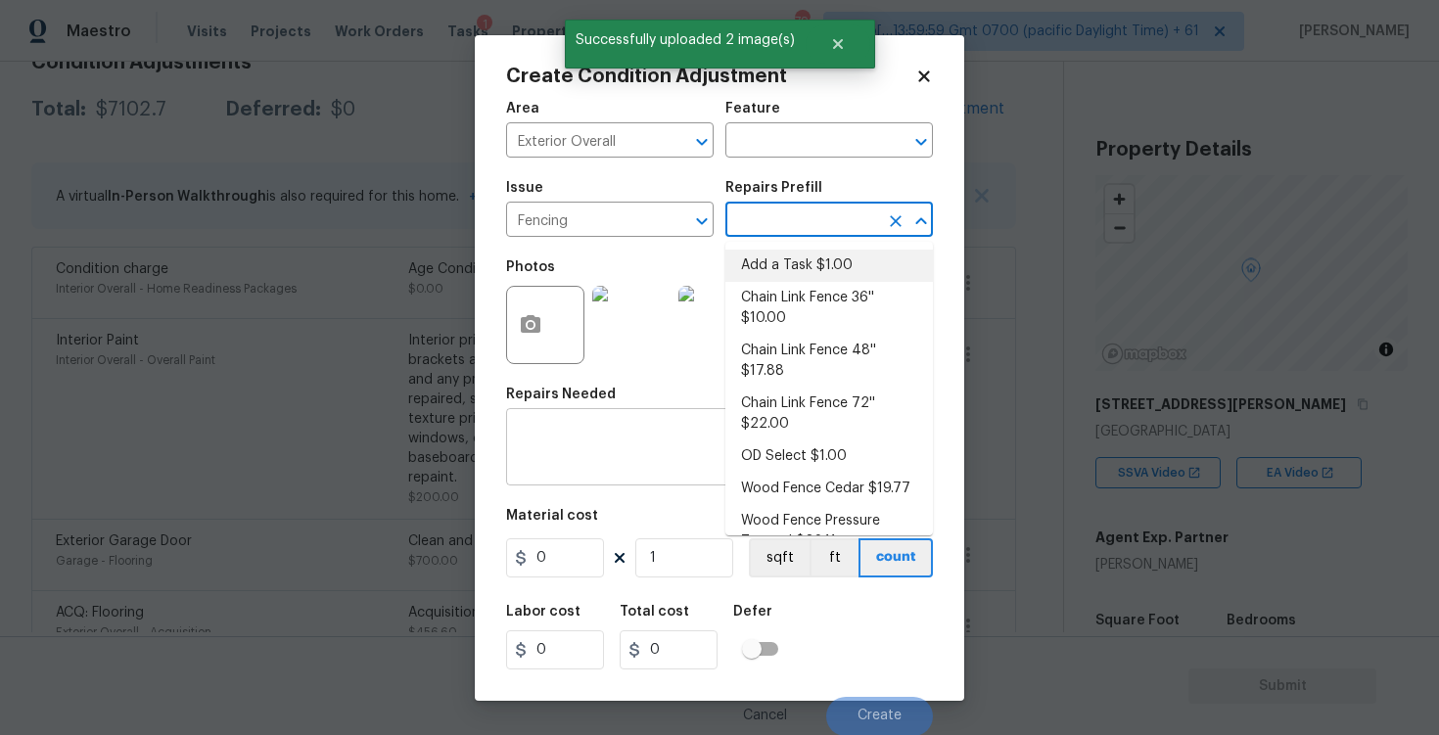
click at [653, 454] on textarea at bounding box center [719, 449] width 403 height 41
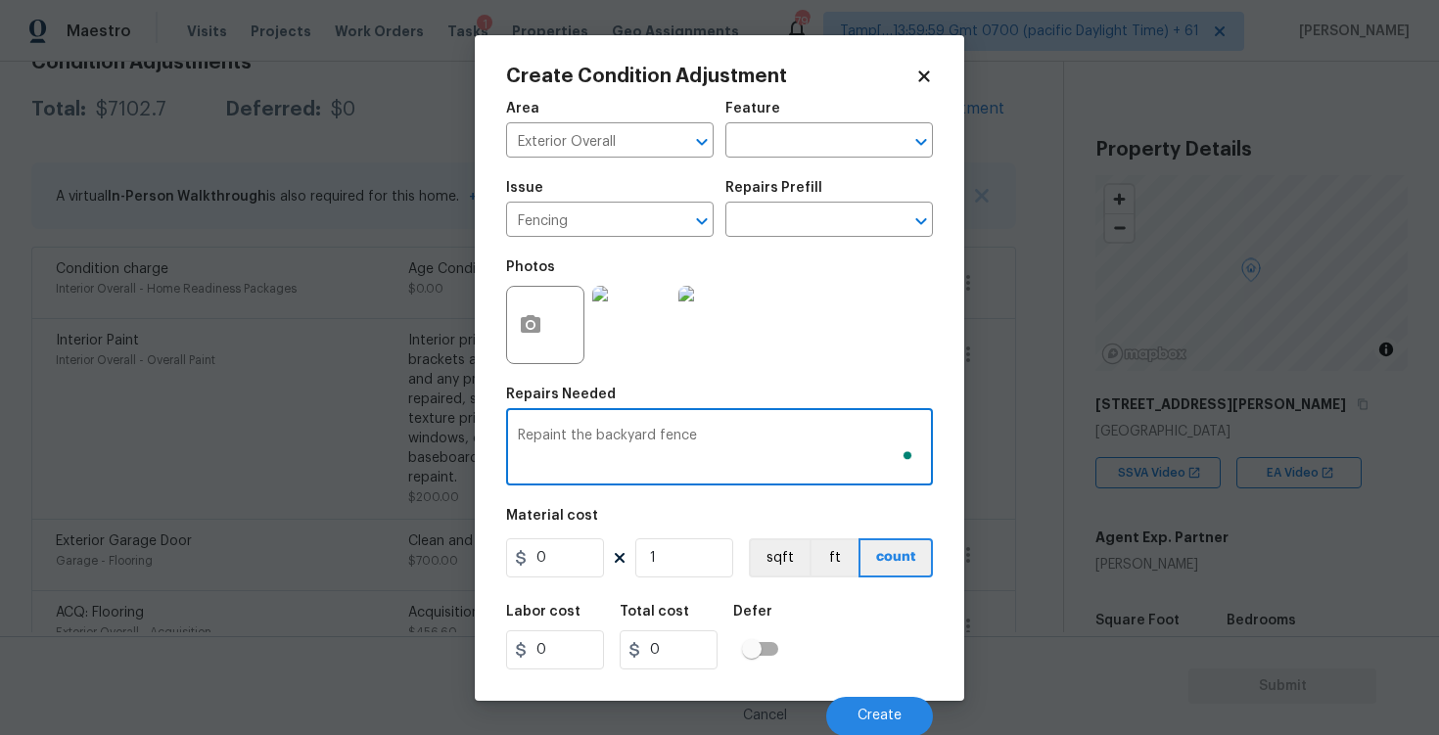
type textarea "Repaint the backyard fence"
click at [579, 563] on input "0" at bounding box center [555, 558] width 98 height 39
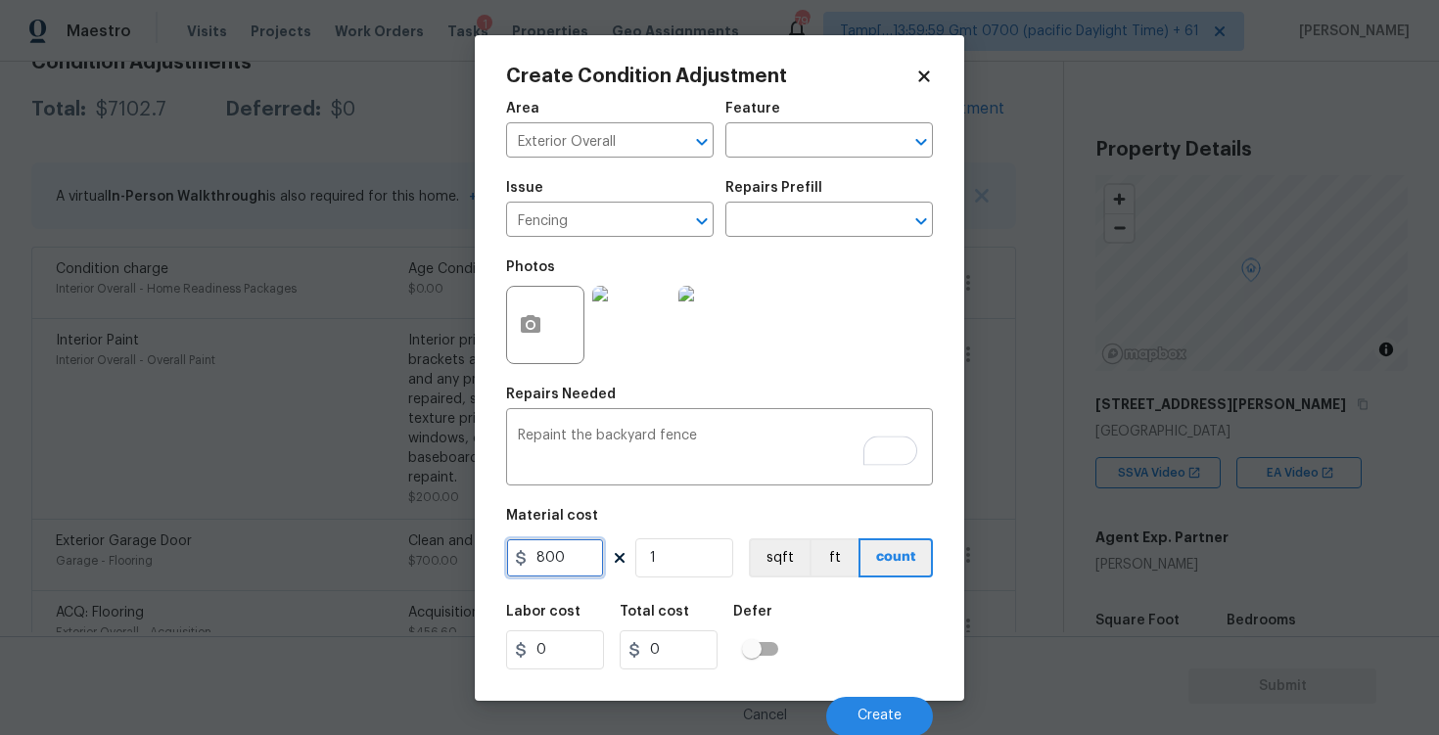
type input "800"
click at [801, 593] on div "Labor cost 0 Total cost 0 Defer" at bounding box center [719, 637] width 427 height 88
type input "800"
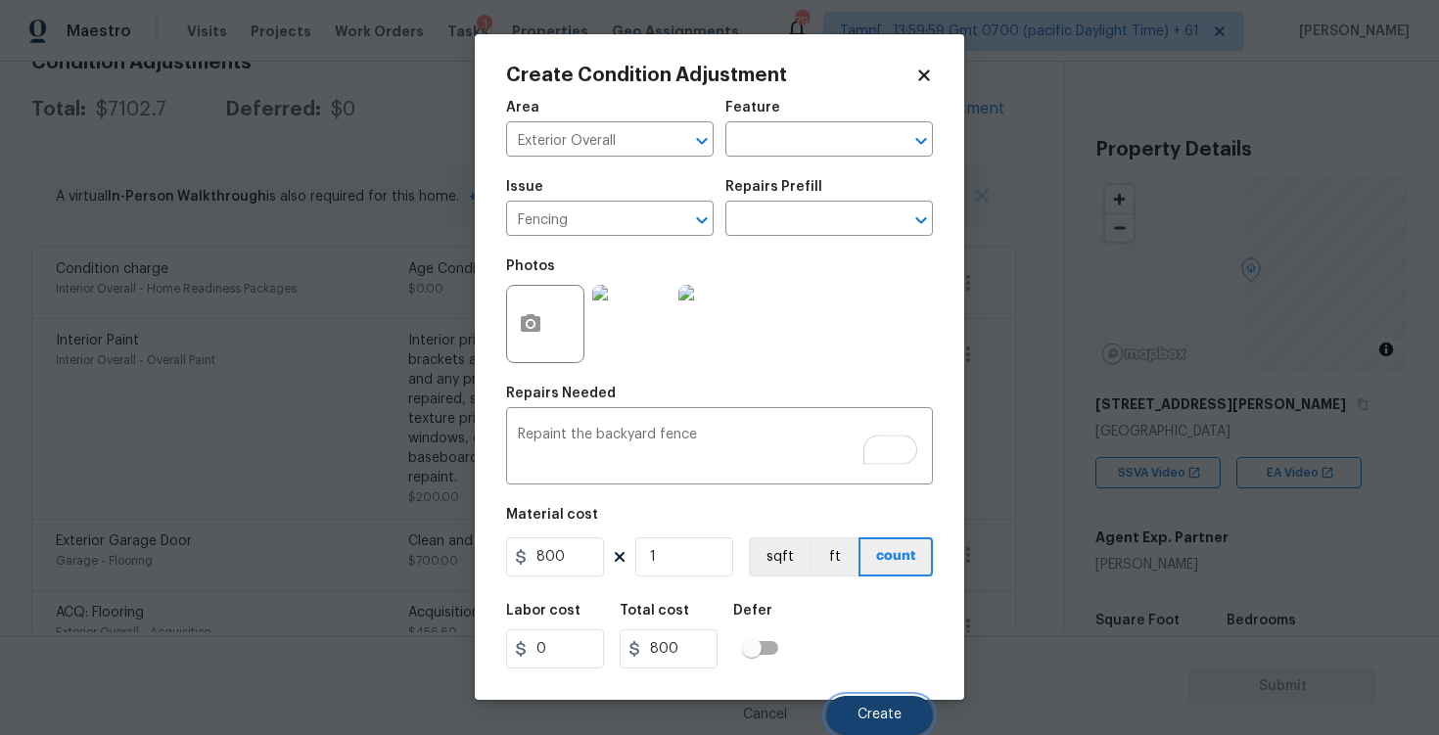
click at [885, 715] on span "Create" at bounding box center [880, 715] width 44 height 15
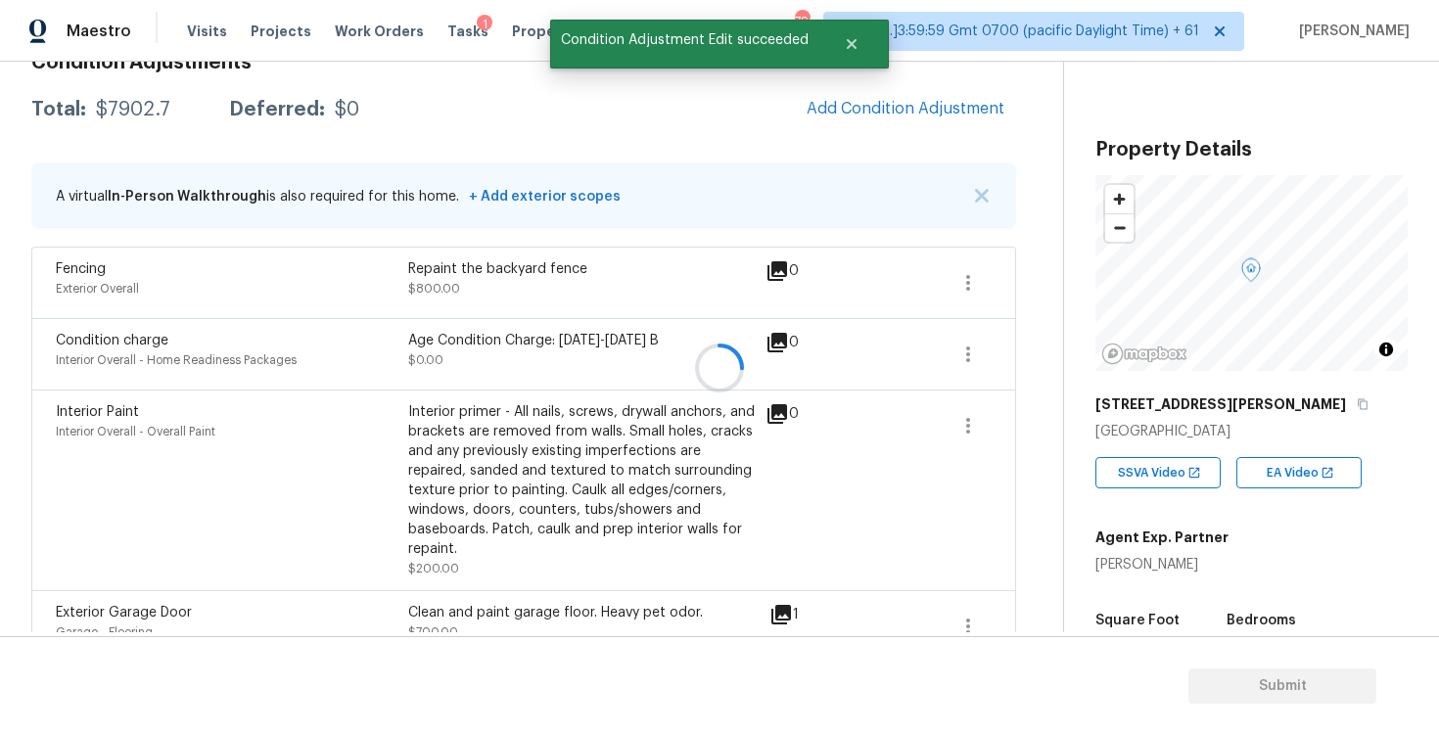
scroll to position [0, 0]
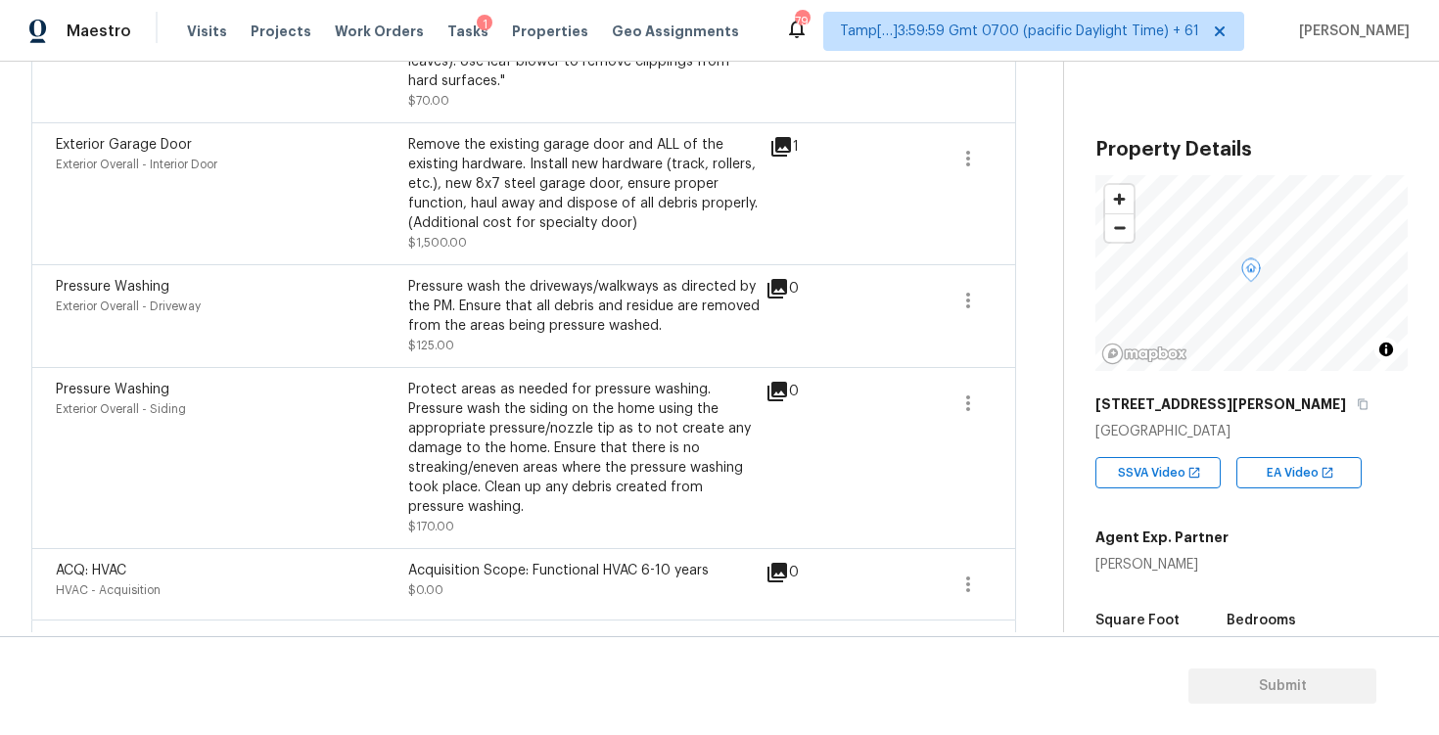
scroll to position [1159, 0]
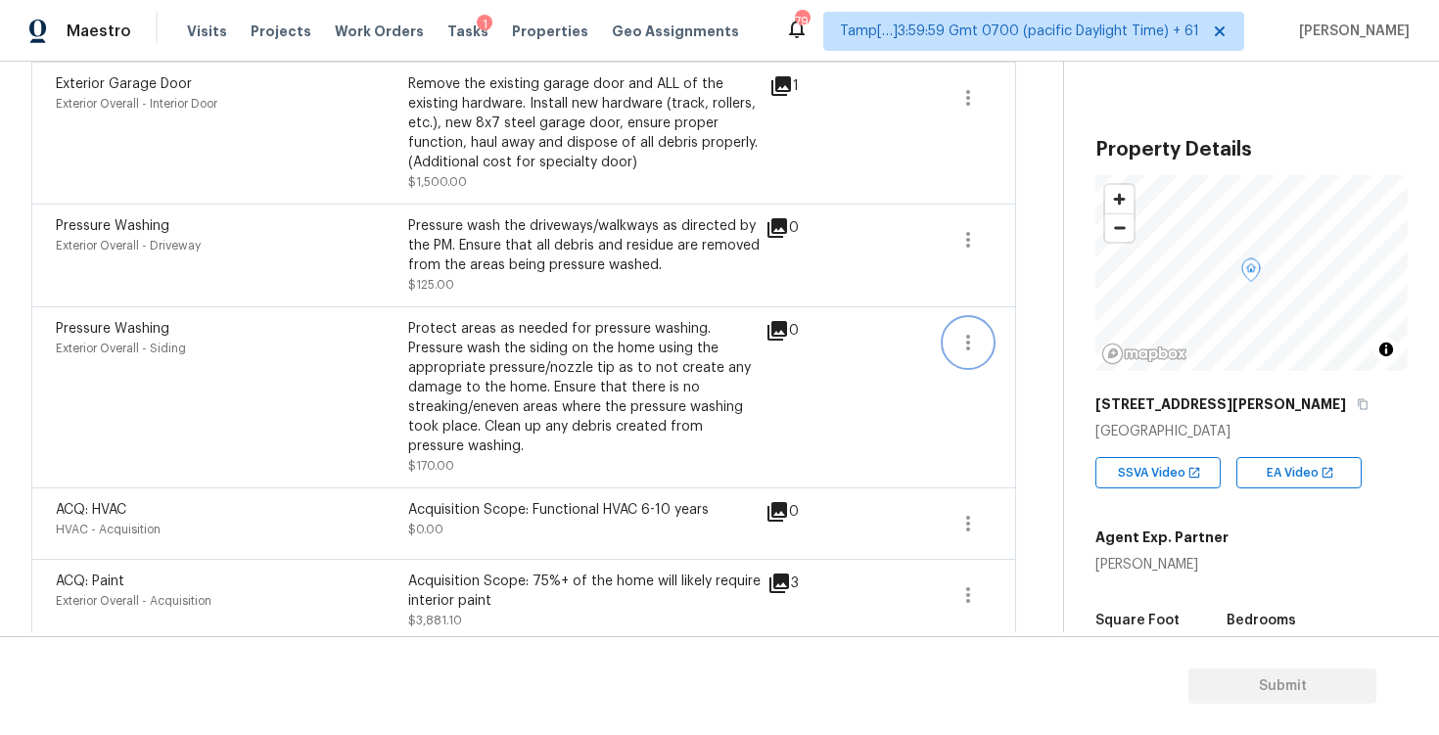
click at [971, 331] on icon "button" at bounding box center [969, 343] width 24 height 24
click at [794, 284] on div "Pressure Washing Exterior Overall - Driveway Pressure wash the driveways/walkwa…" at bounding box center [523, 255] width 985 height 103
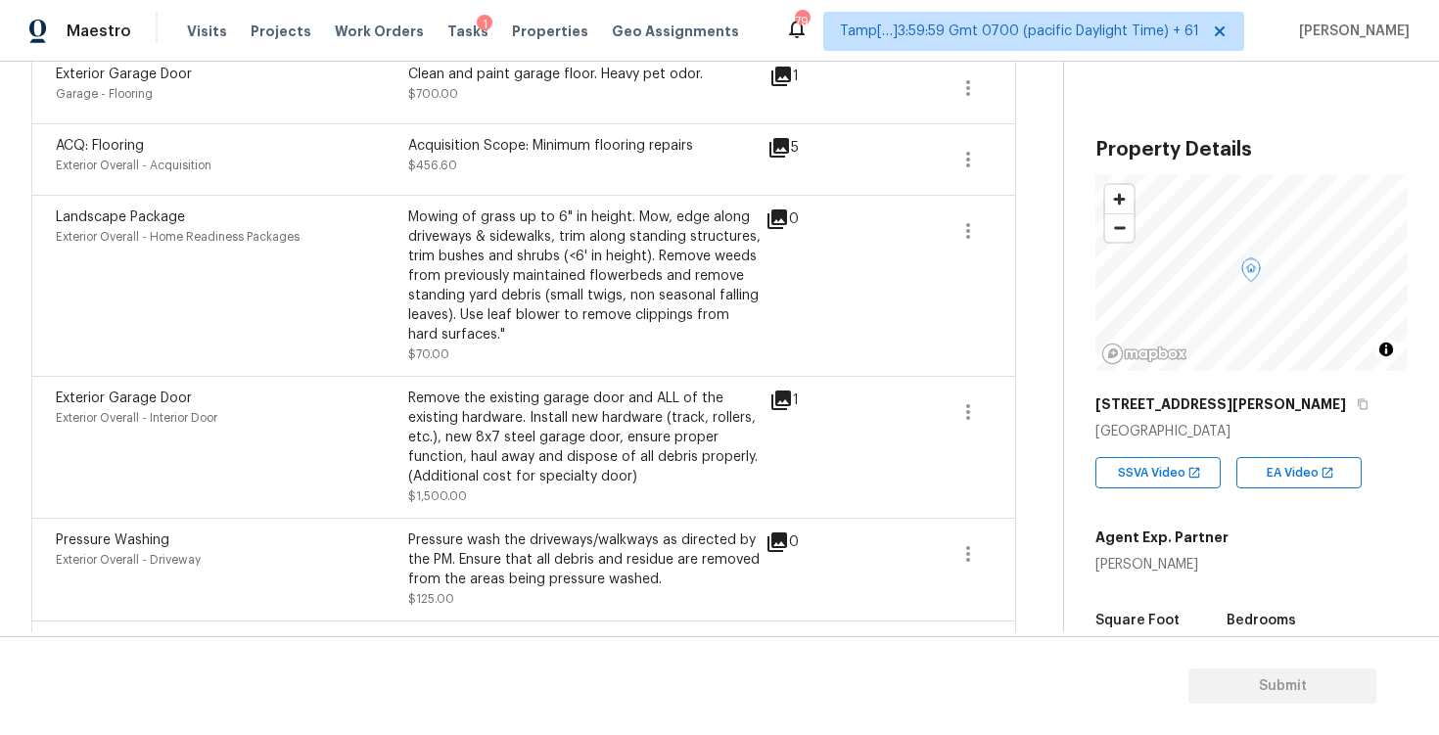
scroll to position [799, 0]
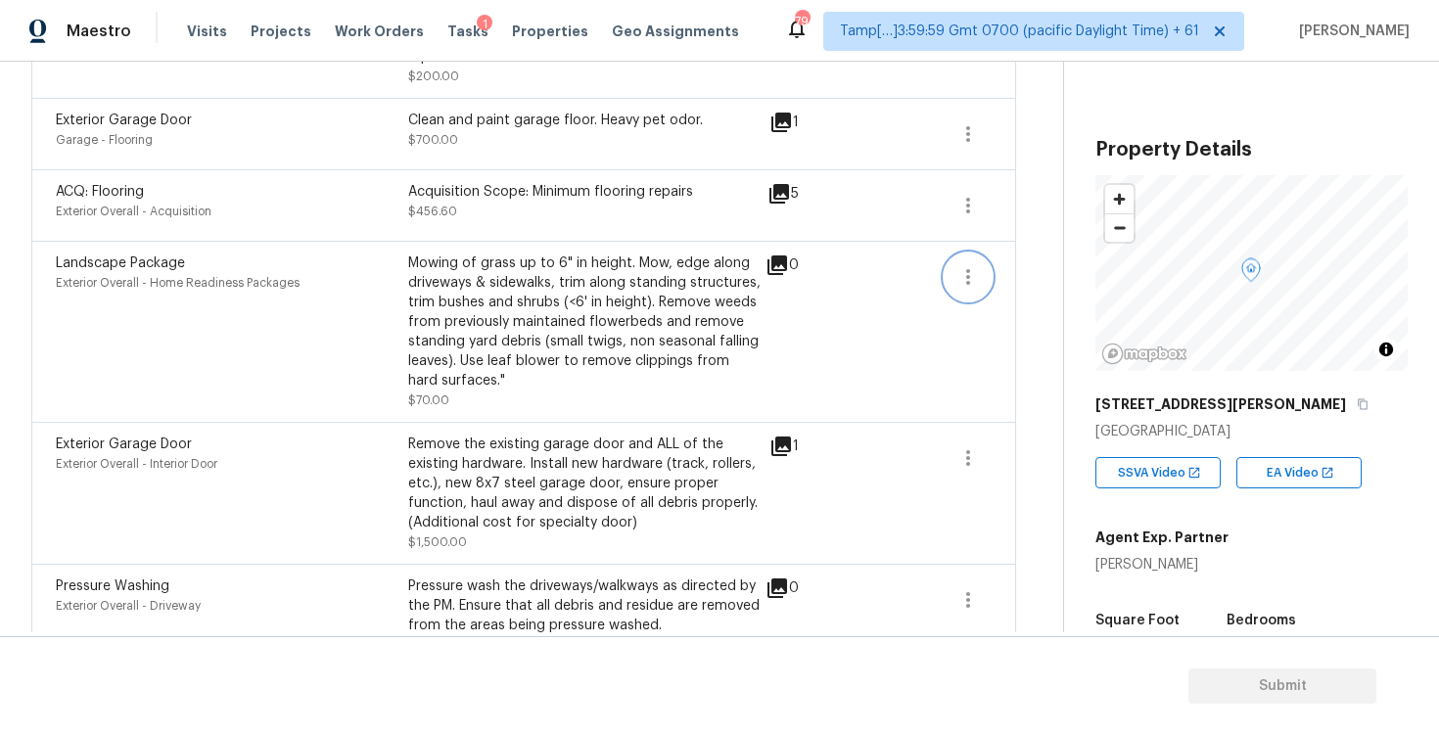
click at [953, 262] on button "button" at bounding box center [968, 277] width 47 height 47
click at [1015, 258] on div "Edit" at bounding box center [1080, 255] width 153 height 20
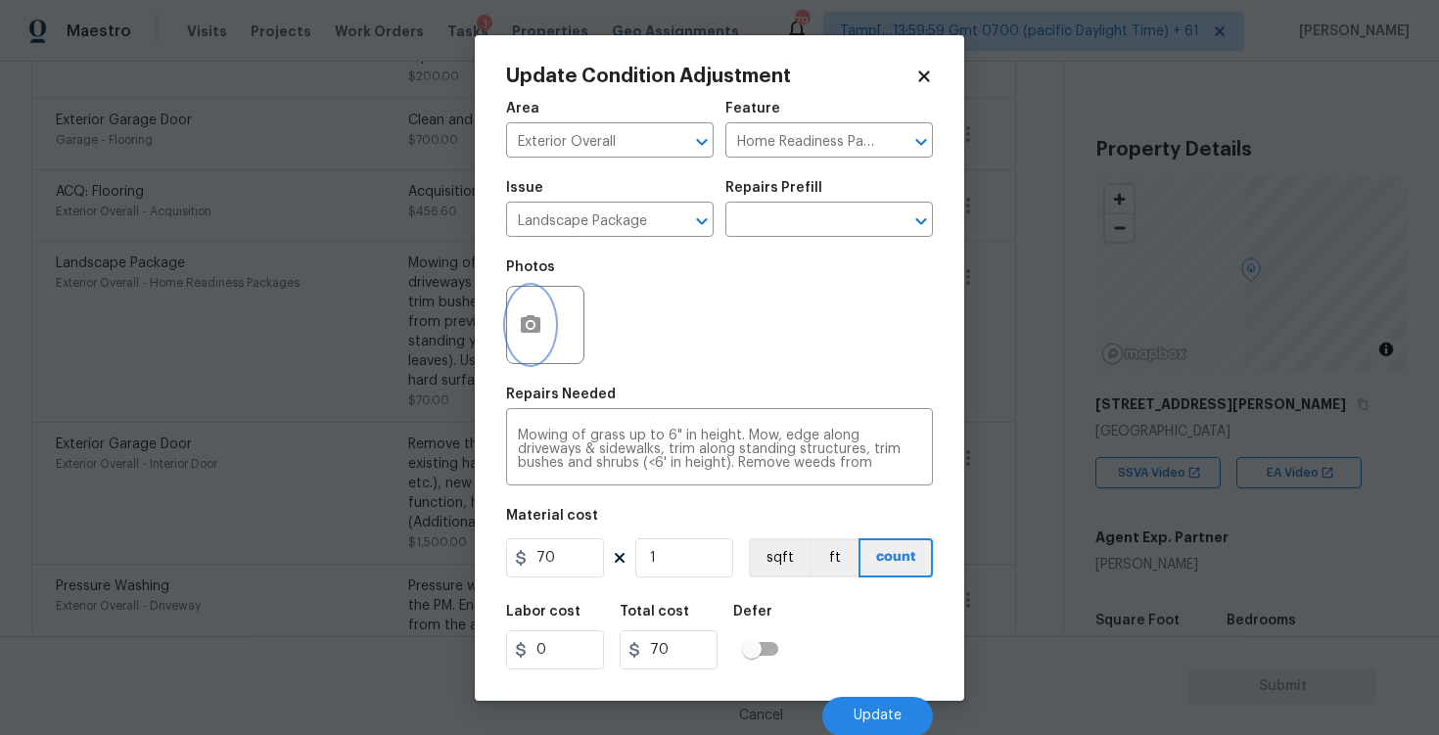
click at [550, 308] on button "button" at bounding box center [530, 325] width 47 height 76
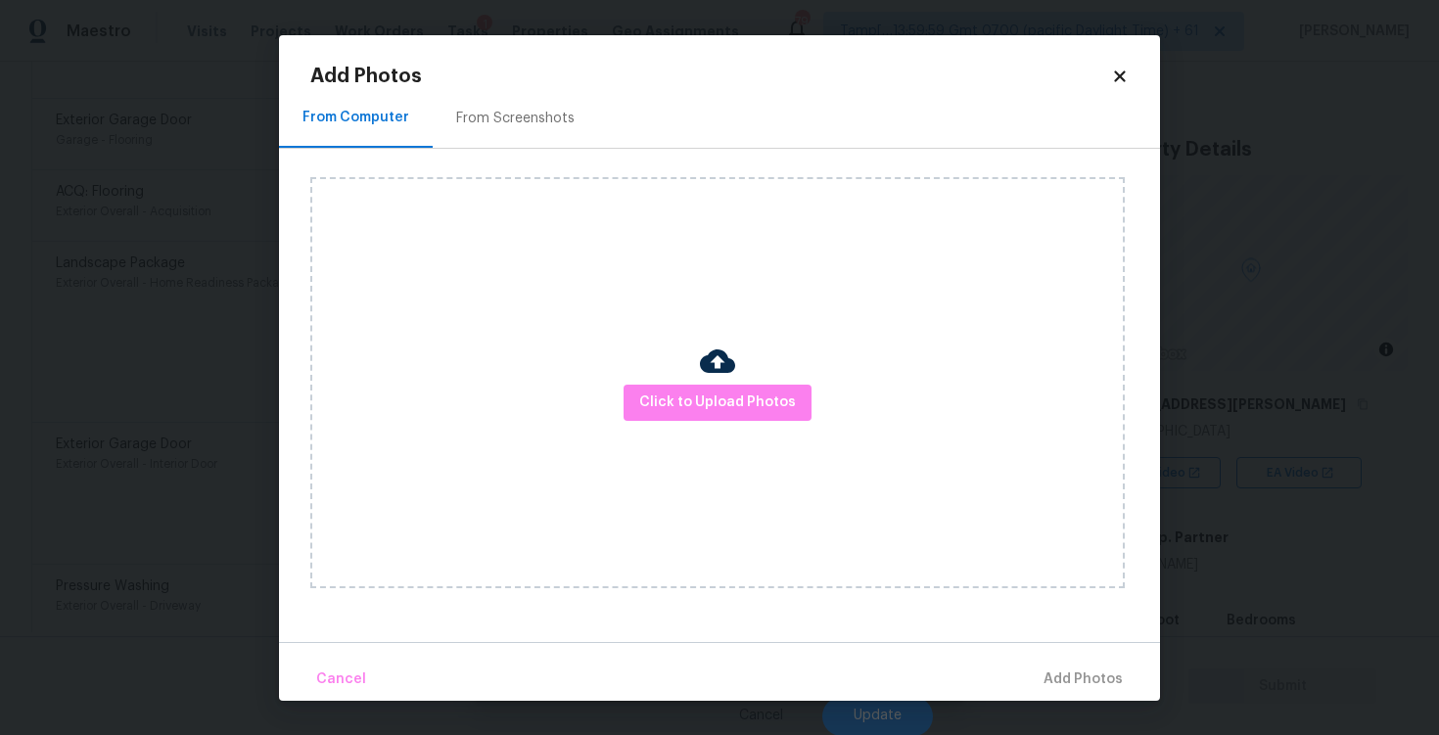
click at [624, 389] on div "Click to Upload Photos" at bounding box center [717, 382] width 815 height 411
click at [703, 403] on span "Click to Upload Photos" at bounding box center [717, 403] width 157 height 24
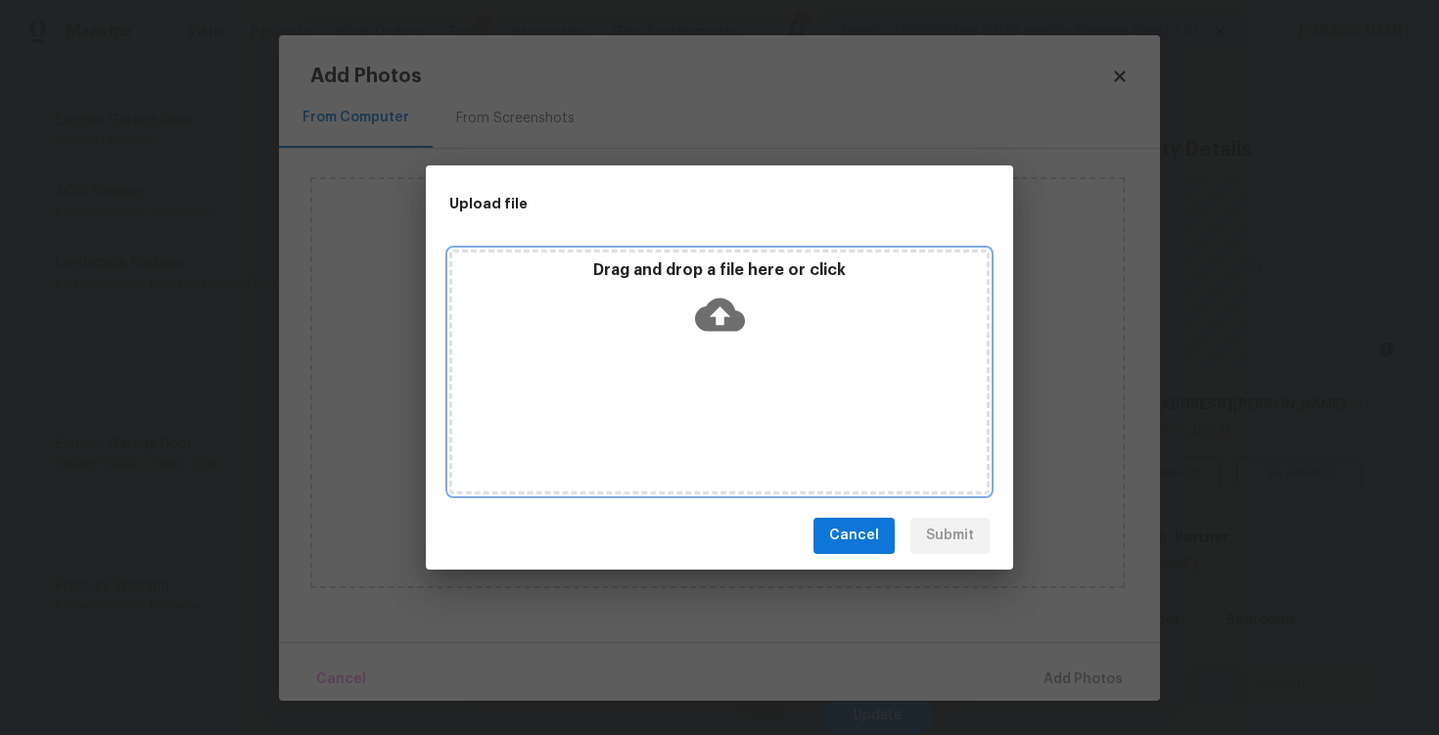
click at [719, 316] on icon at bounding box center [720, 315] width 50 height 50
